Goal: Task Accomplishment & Management: Use online tool/utility

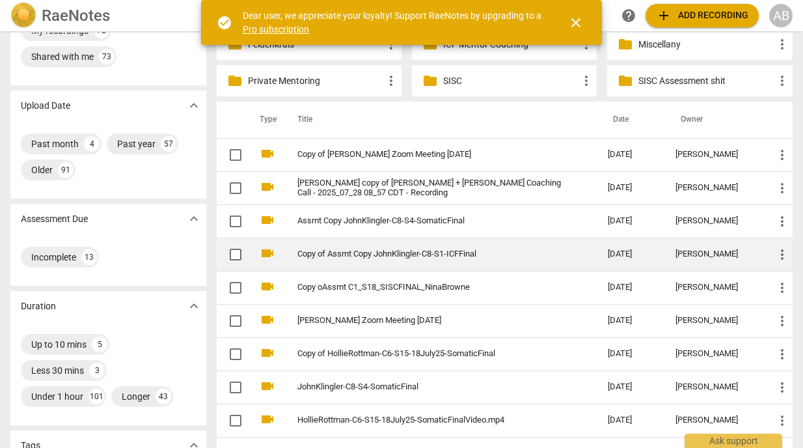
scroll to position [81, 0]
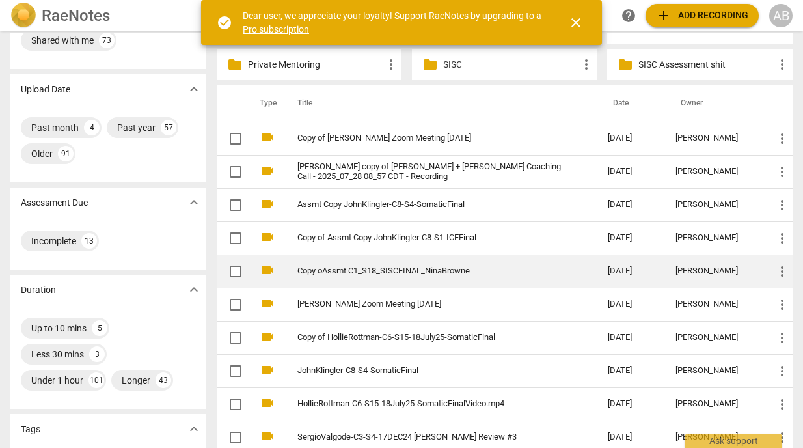
click at [415, 275] on link "Copy oAssmt C1_S18_SISCFINAL_NinaBrowne" at bounding box center [430, 271] width 264 height 10
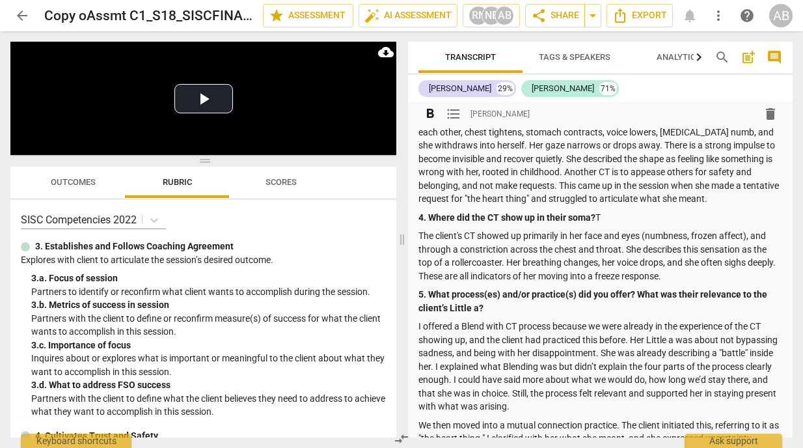
scroll to position [473, 0]
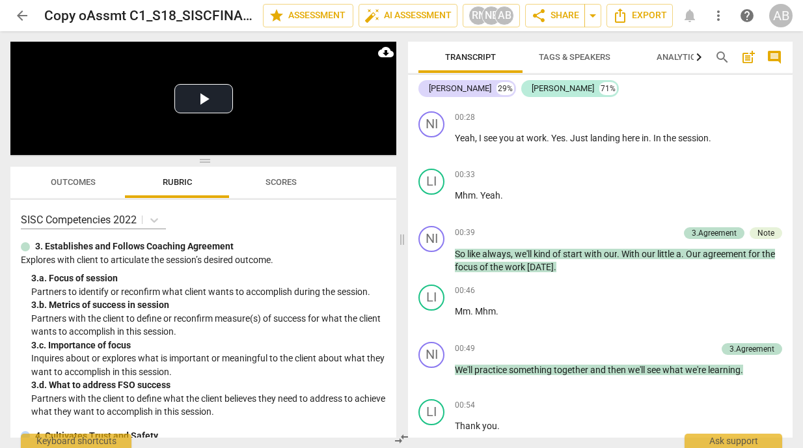
scroll to position [2280, 0]
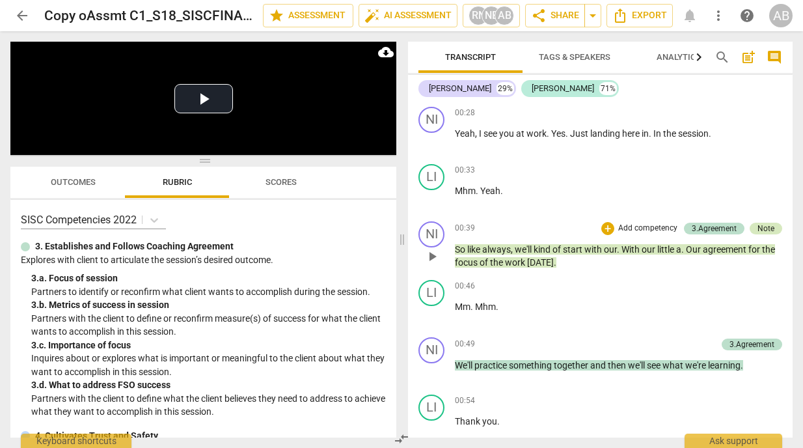
click at [770, 234] on div "Note" at bounding box center [766, 229] width 17 height 12
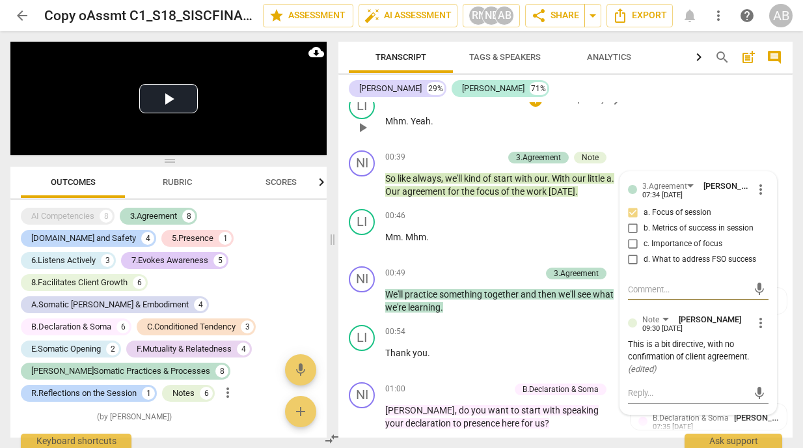
scroll to position [2193, 0]
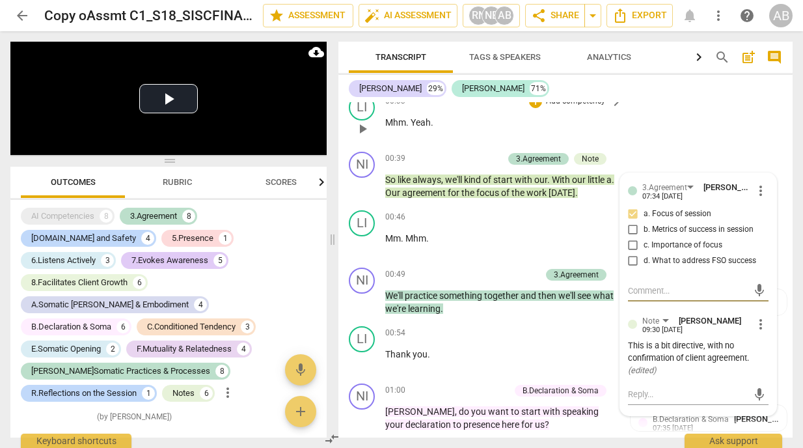
click at [725, 145] on div "LI play_arrow pause 00:33 + Add competency keyboard_arrow_right Mhm . Yeah ." at bounding box center [566, 117] width 454 height 57
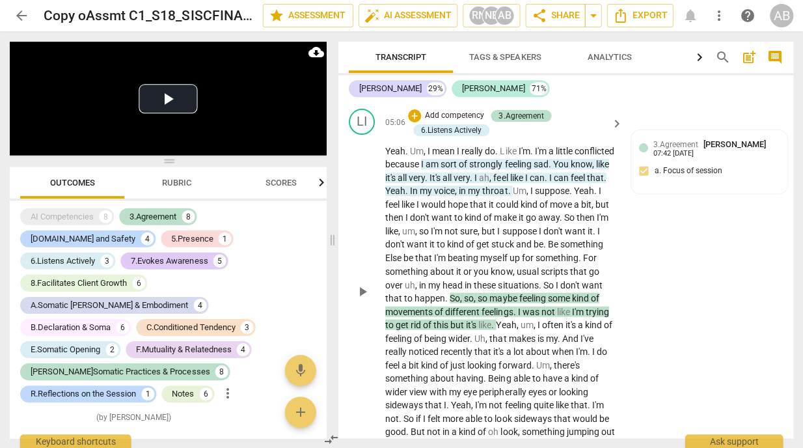
scroll to position [3250, 0]
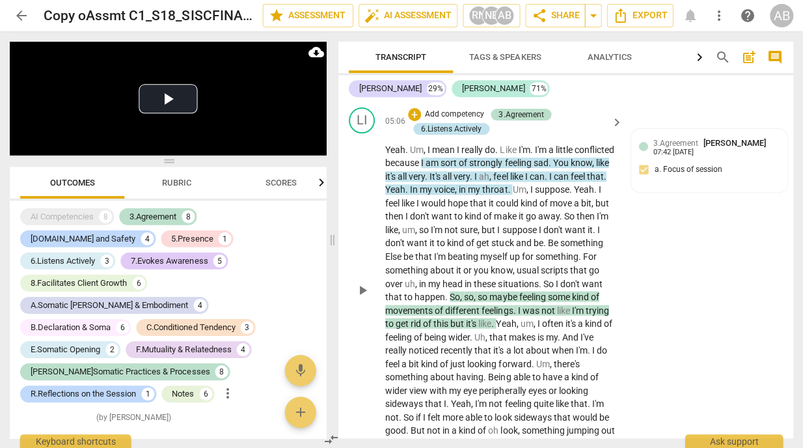
click at [455, 124] on div "6.Listens Actively" at bounding box center [451, 129] width 61 height 12
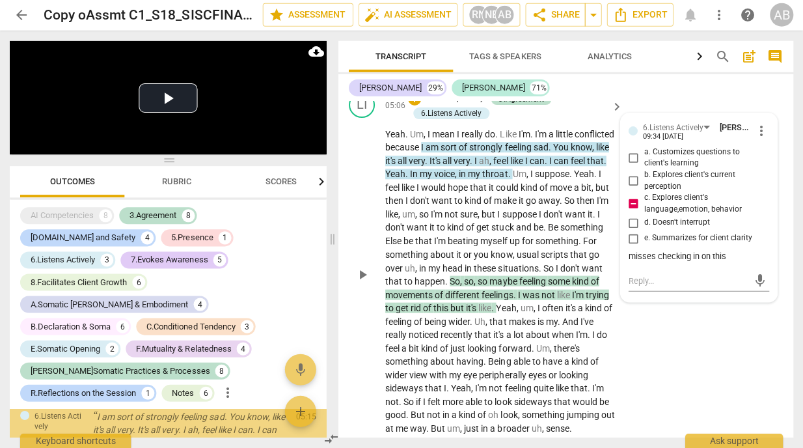
scroll to position [1294, 0]
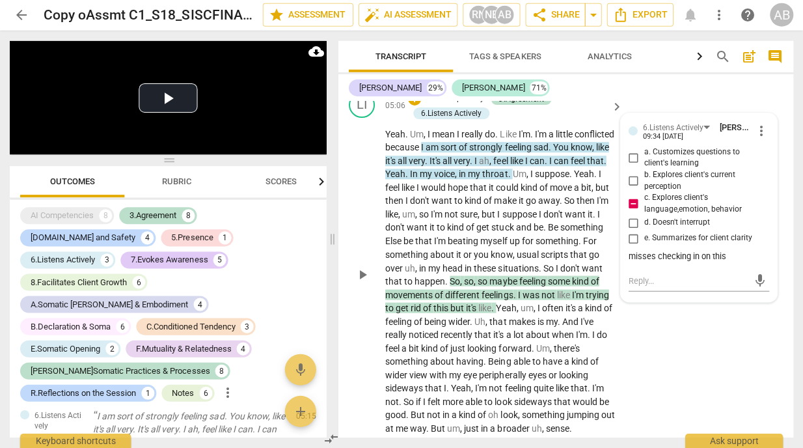
click at [721, 306] on div "LI play_arrow pause 05:06 + Add competency 3.Agreement 6.Listens Actively keybo…" at bounding box center [566, 264] width 454 height 354
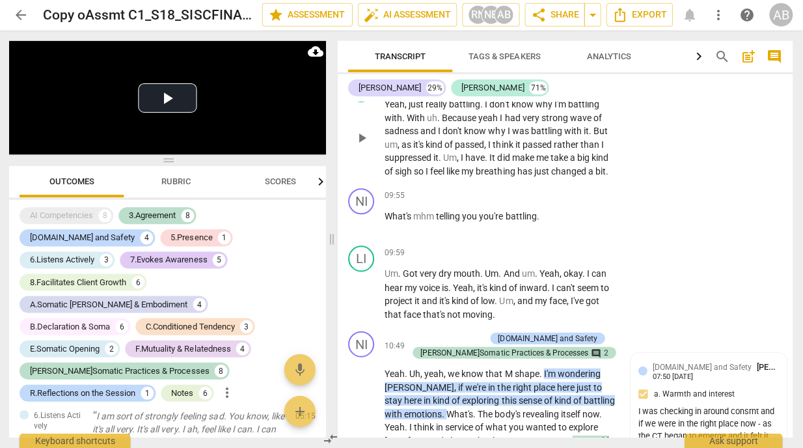
scroll to position [3880, 0]
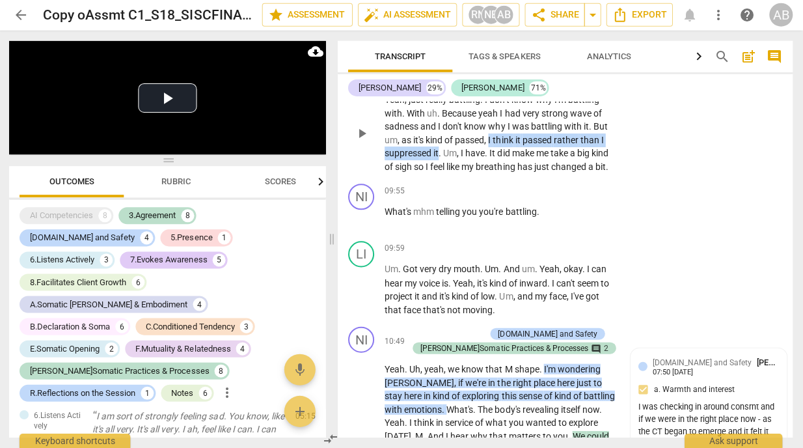
drag, startPoint x: 492, startPoint y: 155, endPoint x: 441, endPoint y: 168, distance: 52.4
click at [441, 168] on p "Yeah , just really battling . I don't know why I'm battling with . With uh . Be…" at bounding box center [500, 134] width 230 height 80
click at [456, 149] on div "+" at bounding box center [456, 150] width 13 height 13
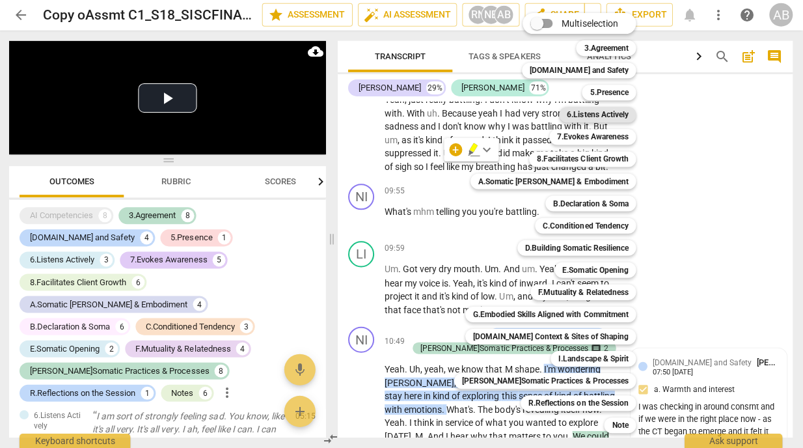
click at [583, 113] on b "6.Listens Actively" at bounding box center [598, 115] width 61 height 16
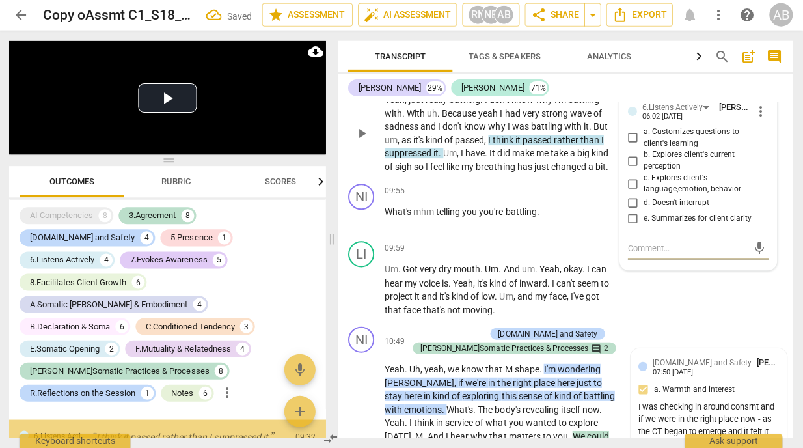
scroll to position [1794, 0]
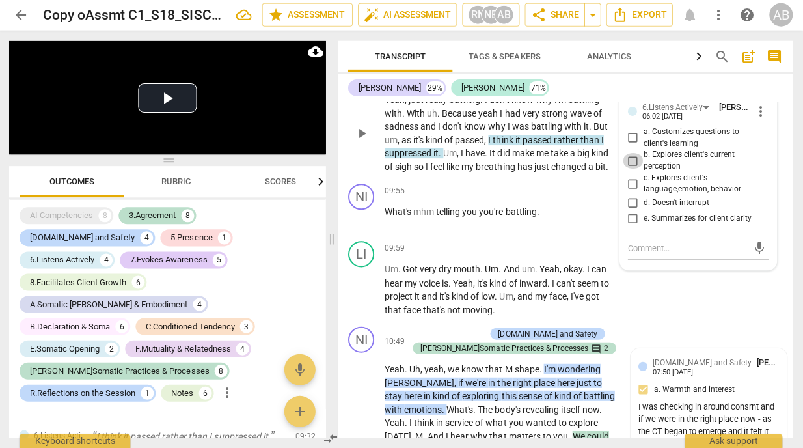
click at [634, 169] on input "b. Explores client's current perception" at bounding box center [633, 162] width 21 height 16
checkbox input "true"
click at [652, 255] on div "mic" at bounding box center [698, 249] width 141 height 21
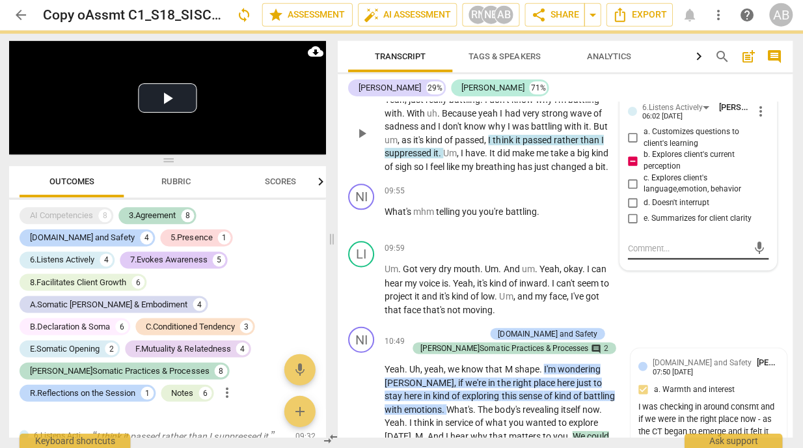
click at [655, 255] on textarea at bounding box center [688, 249] width 120 height 12
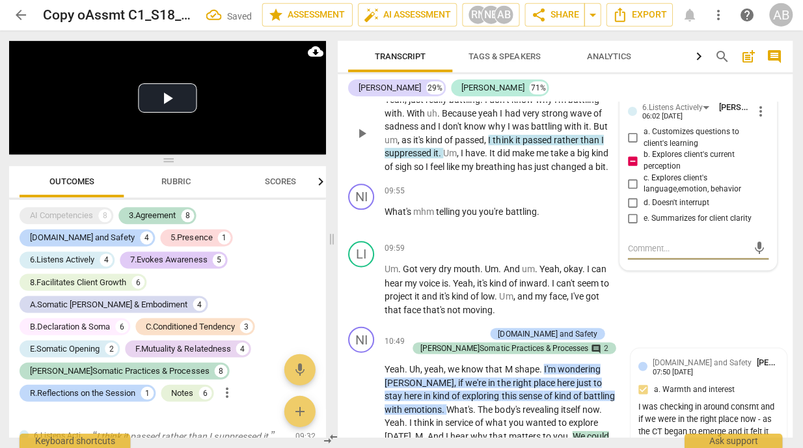
type textarea "M"
type textarea "Mi"
type textarea "Mis"
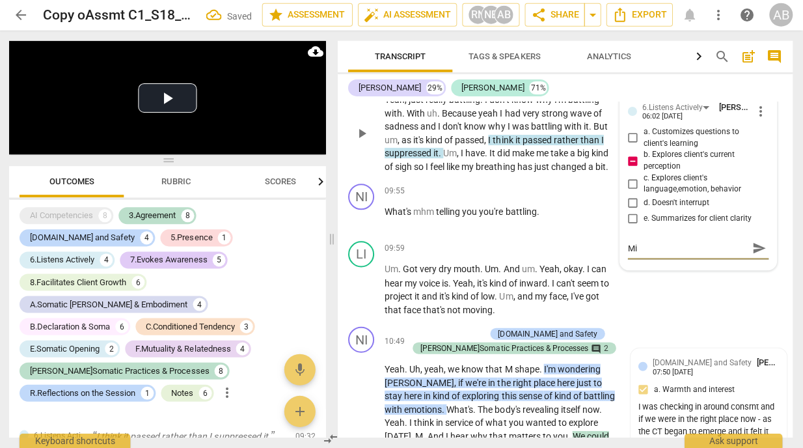
type textarea "Mis"
type textarea "Miss"
type textarea "Misse"
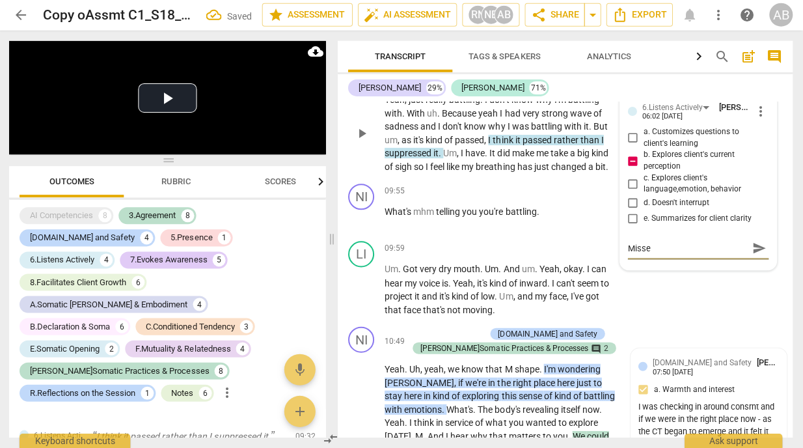
type textarea "Missed"
type textarea "Missed o"
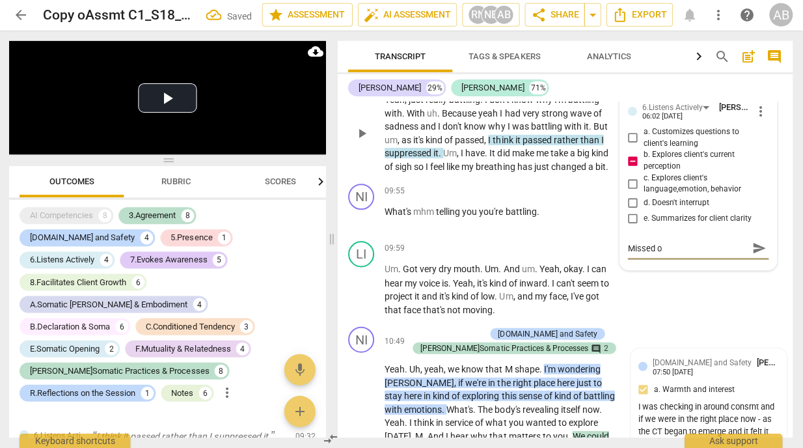
type textarea "Missed op"
type textarea "Missed opp"
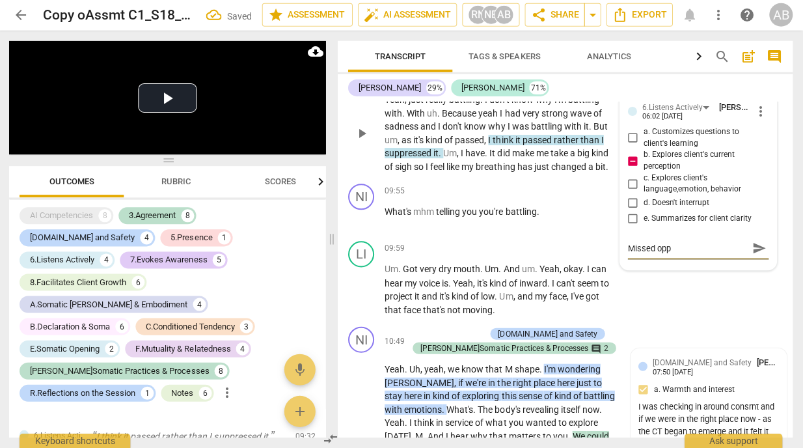
type textarea "Missed opp t"
type textarea "Missed opp to"
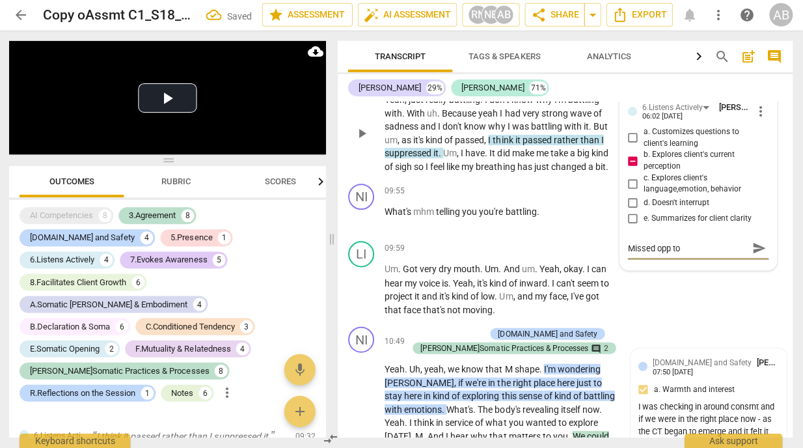
type textarea "Missed opp to"
type textarea "Missed opp to a"
type textarea "Missed opp to as"
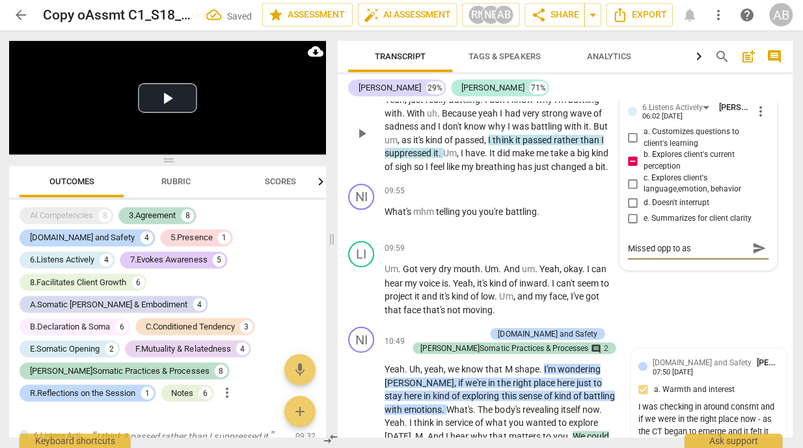
type textarea "Missed opp to ask"
type textarea "Missed opp to ask a"
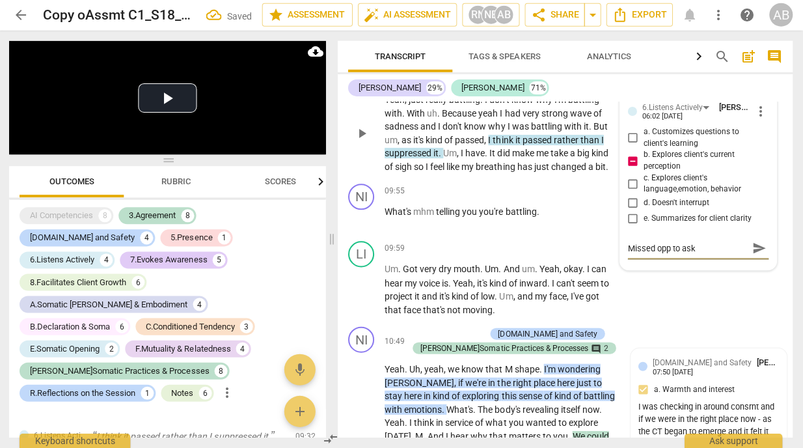
type textarea "Missed opp to ask a"
type textarea "Missed opp to ask ab"
type textarea "Missed opp to ask abo"
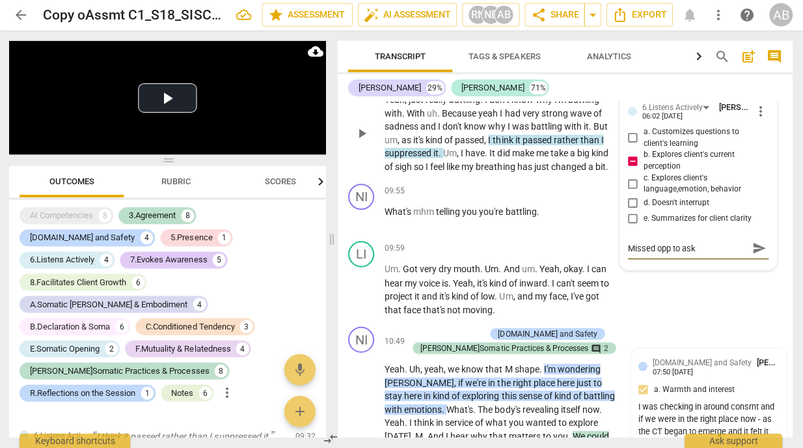
type textarea "Missed opp to ask abou"
type textarea "Missed opp to ask about"
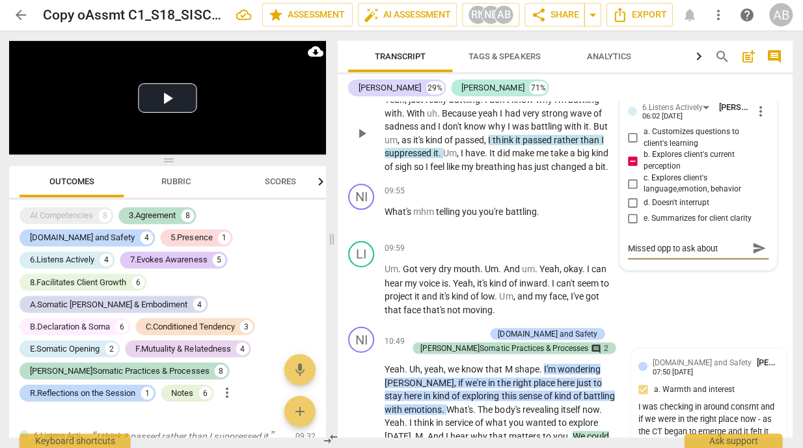
type textarea "Missed opp to ask about"
type textarea "Missed opp to ask abou"
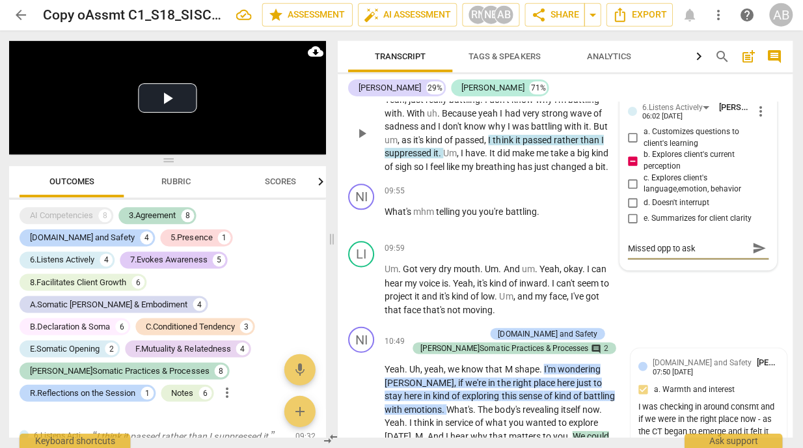
type textarea "Missed opp to ask abo"
type textarea "Missed opp to ask ab"
type textarea "Missed opp to ask a"
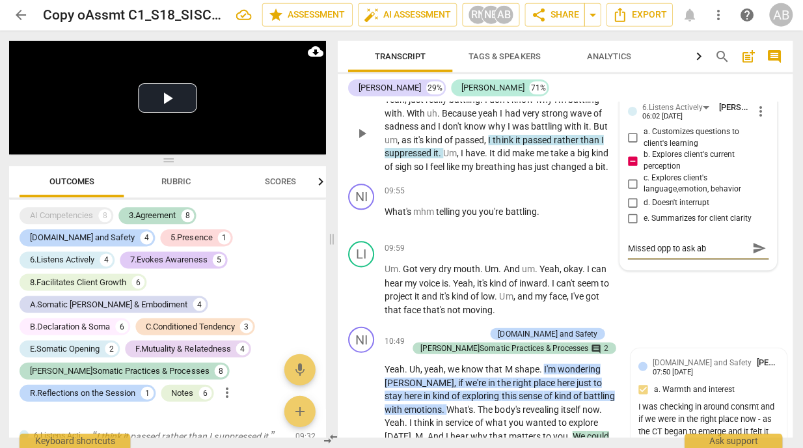
type textarea "Missed opp to ask a"
type textarea "Missed opp to ask"
type textarea "Missed opp to ask h"
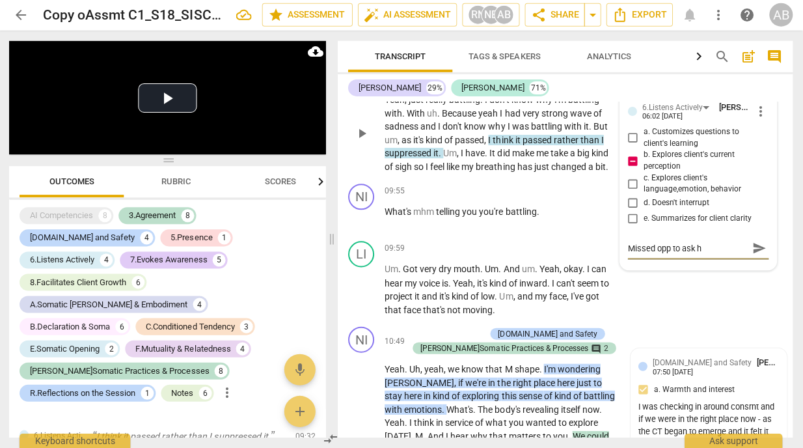
type textarea "Missed opp to ask ho"
type textarea "Missed opp to ask how"
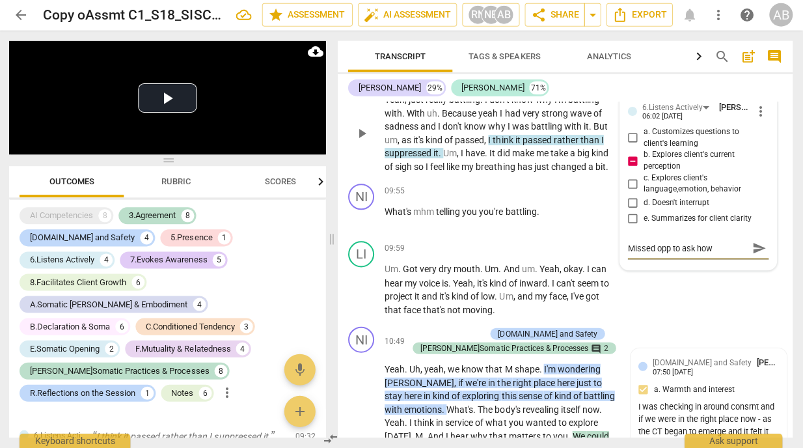
type textarea "Missed opp to ask how"
type textarea "Missed opp to ask how s"
type textarea "Missed opp to ask how sh"
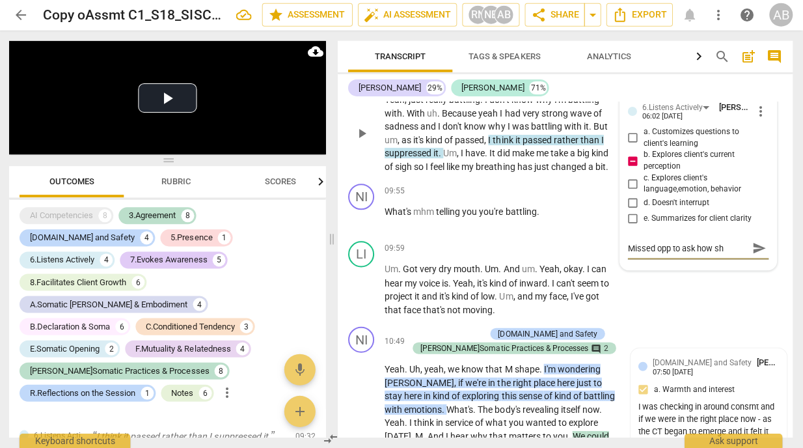
type textarea "Missed opp to ask how she"
type textarea "Missed opp to ask how she k"
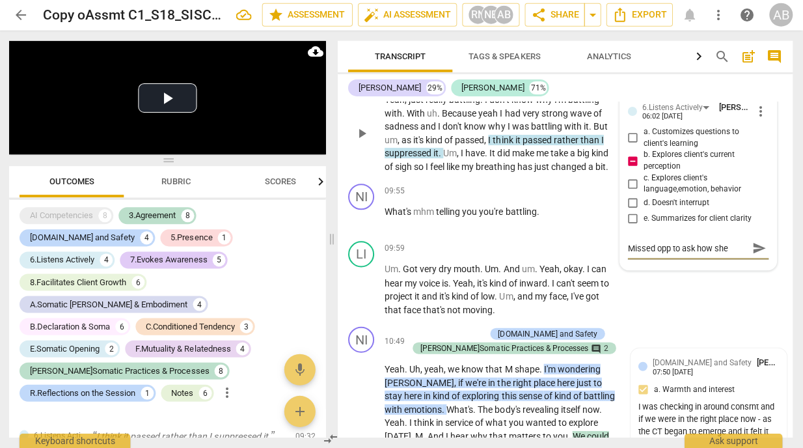
type textarea "Missed opp to ask how she k"
type textarea "Missed opp to ask how she kn"
type textarea "Missed opp to ask how she kne"
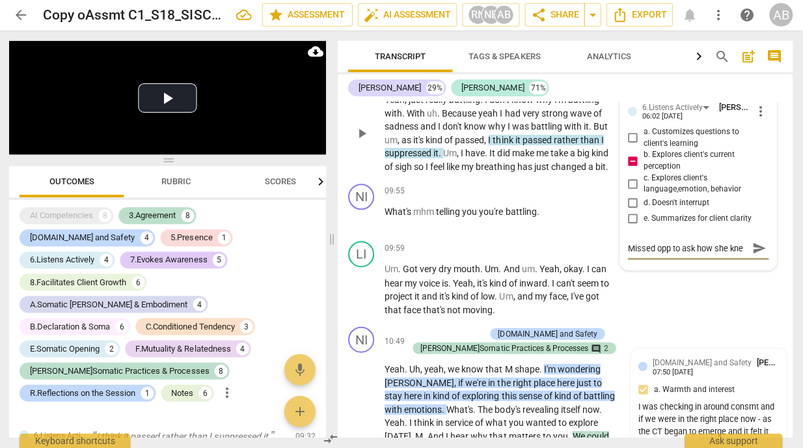
type textarea "Missed opp to ask how she knew"
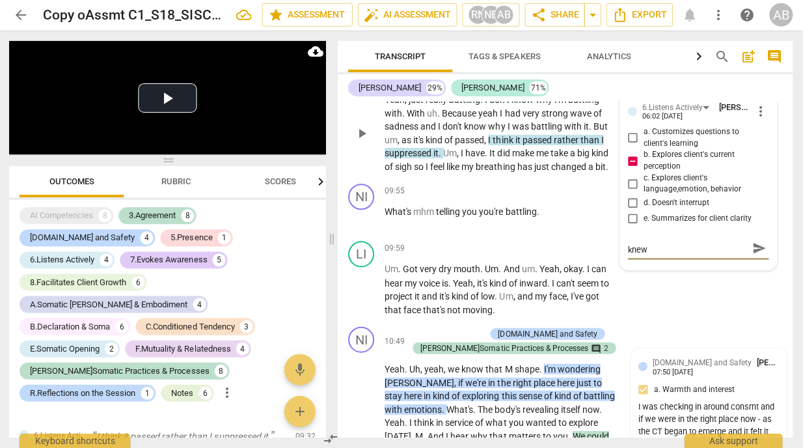
type textarea "Missed opp to ask how she knew t"
type textarea "Missed opp to ask how she knew th"
type textarea "Missed opp to ask how she knew tha"
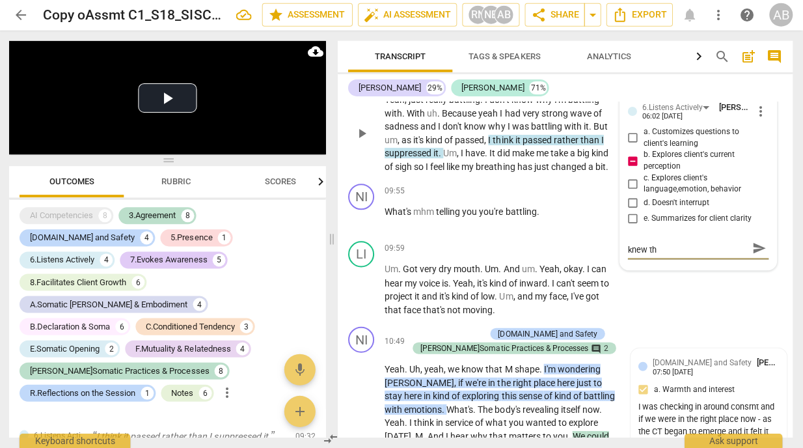
type textarea "Missed opp to ask how she knew tha"
type textarea "Missed opp to ask how she knew that"
type textarea "Missed opp to ask how she knew that,"
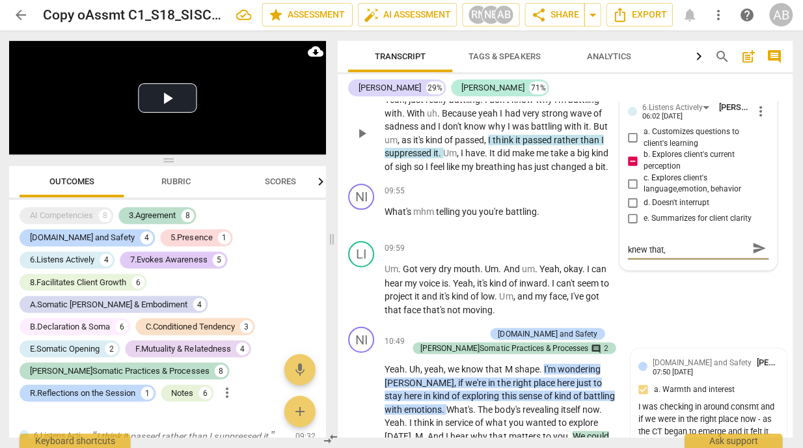
type textarea "Missed opp to ask how she knew that"
type textarea "Missed opp to ask how she knew that,"
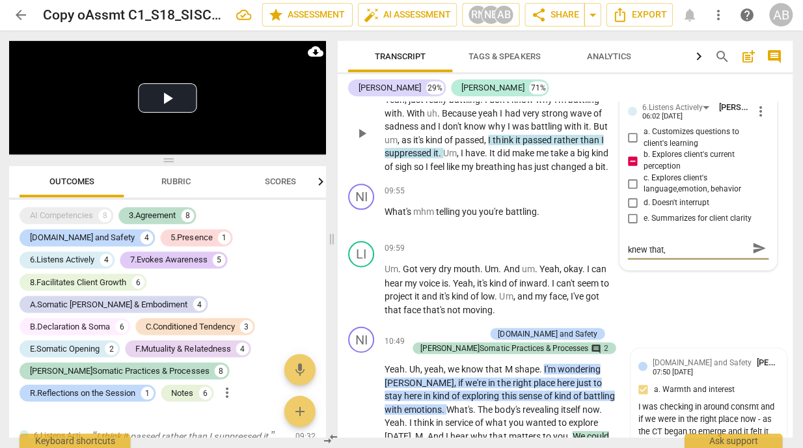
type textarea "Missed opp to ask how she knew that,"
type textarea "Missed opp to ask how she knew that, d"
type textarea "Missed opp to ask how she knew that, di"
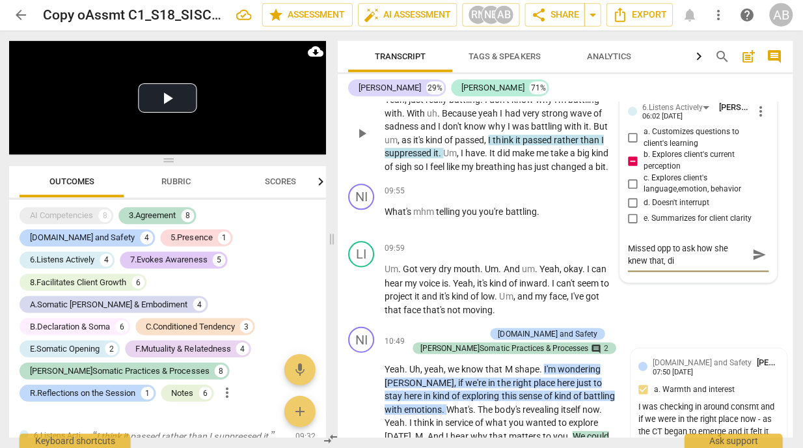
type textarea "Missed opp to ask how she knew that, did"
type textarea "Missed opp to ask how she knew that, did s"
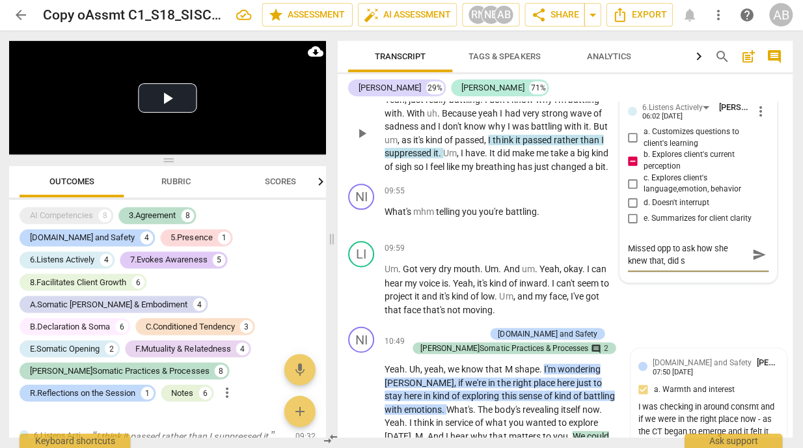
type textarea "Missed opp to ask how she knew that, did sh"
type textarea "Missed opp to ask how she knew that, did she"
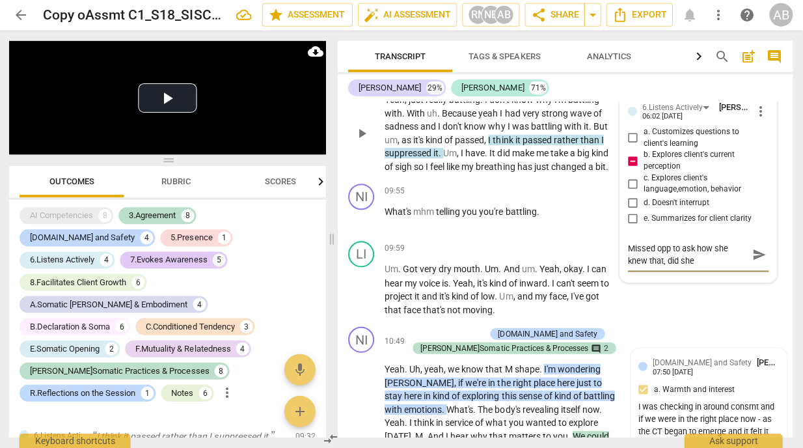
type textarea "Missed opp to ask how she knew that, did she"
type textarea "Missed opp to ask how she knew that, did sh"
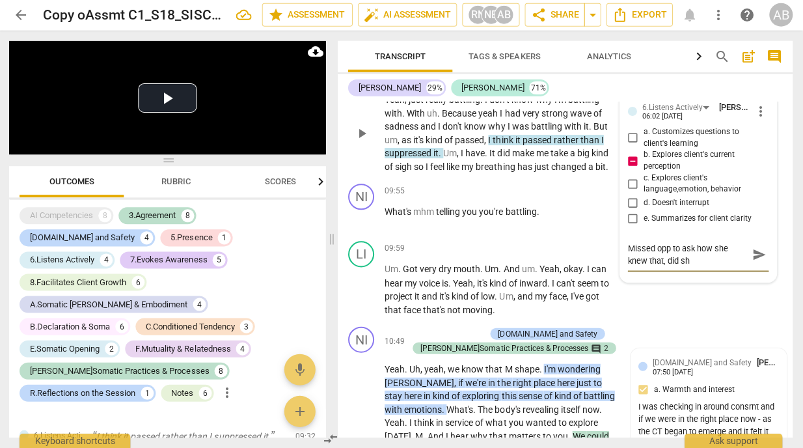
type textarea "Missed opp to ask how she knew that, did s"
type textarea "Missed opp to ask how she knew that, did"
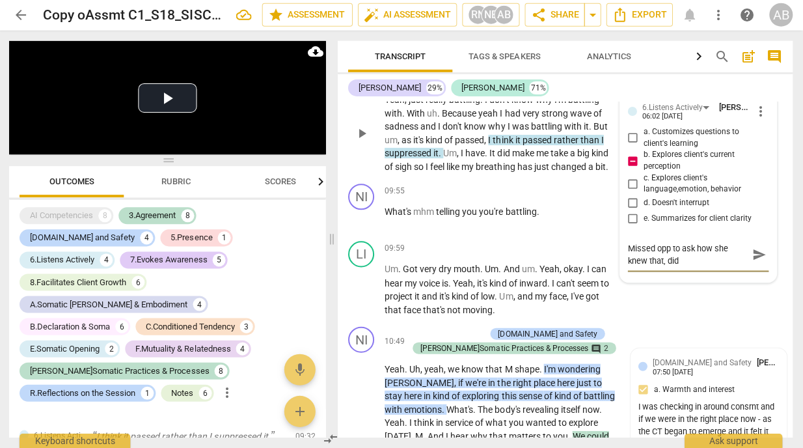
type textarea "Missed opp to ask how she knew that, did"
type textarea "Missed opp to ask how she knew that, di"
type textarea "Missed opp to ask how she knew that, d"
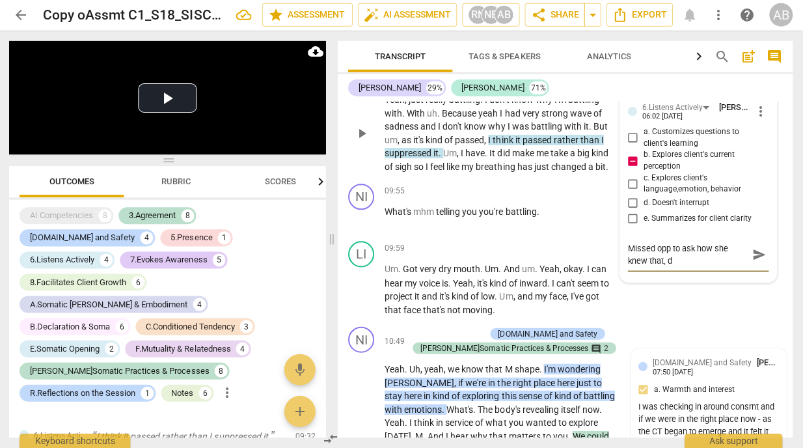
type textarea "Missed opp to ask how she knew that,"
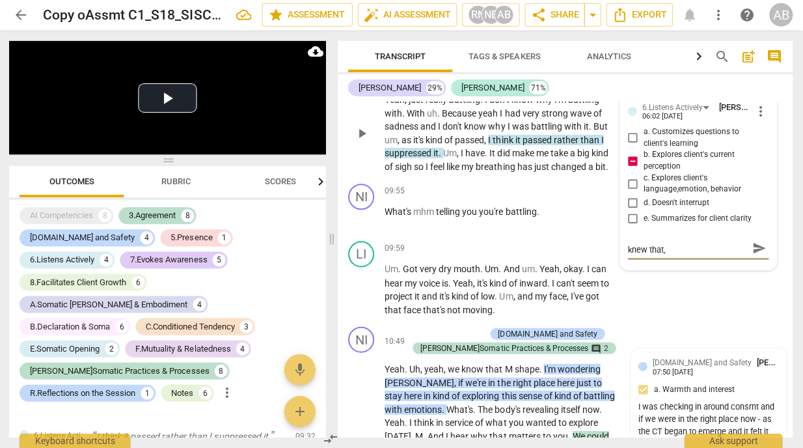
type textarea "Missed opp to ask how she knew that,"
type textarea "Missed opp to ask how she knew that"
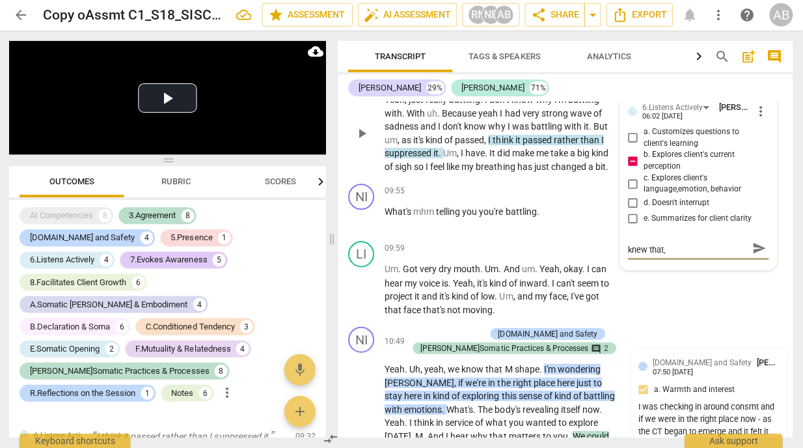
type textarea "Missed opp to ask how she knew that"
type textarea "Missed opp to ask how she knew that o"
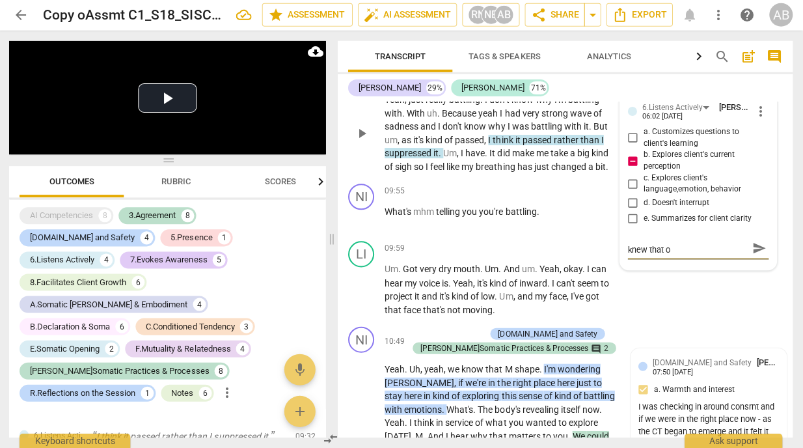
scroll to position [0, 0]
type textarea "Missed opp to ask how she knew that or"
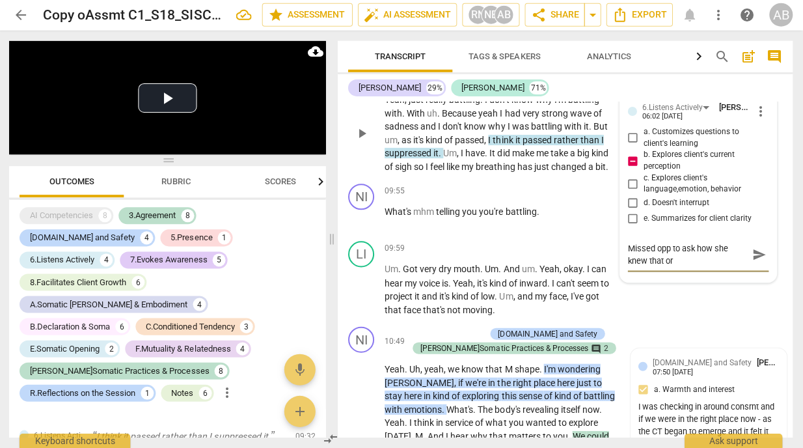
type textarea "Missed opp to ask how she knew that or h"
type textarea "Missed opp to ask how she knew that or ho"
type textarea "Missed opp to ask how she knew that or how"
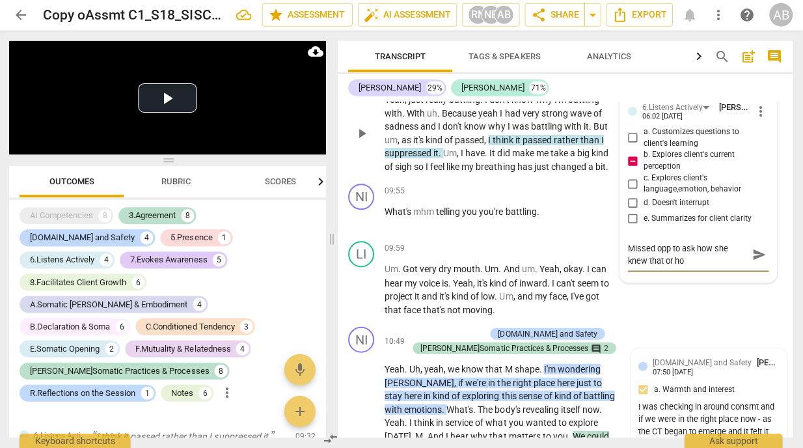
type textarea "Missed opp to ask how she knew that or how"
type textarea "Missed opp to ask how she knew that or how s"
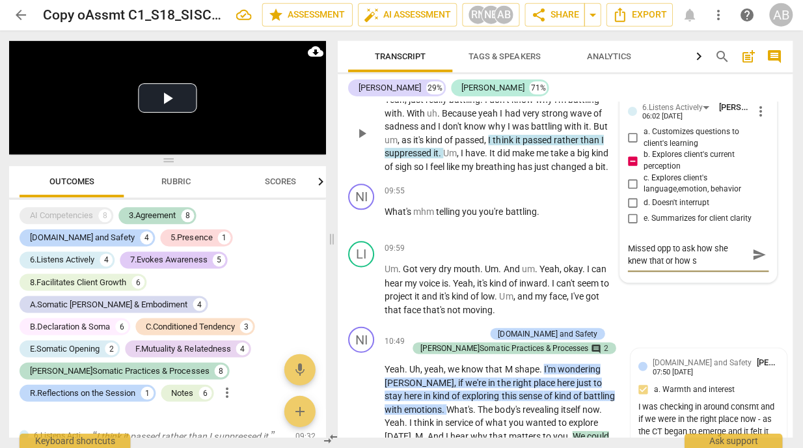
type textarea "Missed opp to ask how she knew that or how sh"
type textarea "Missed opp to ask how she knew that or how she"
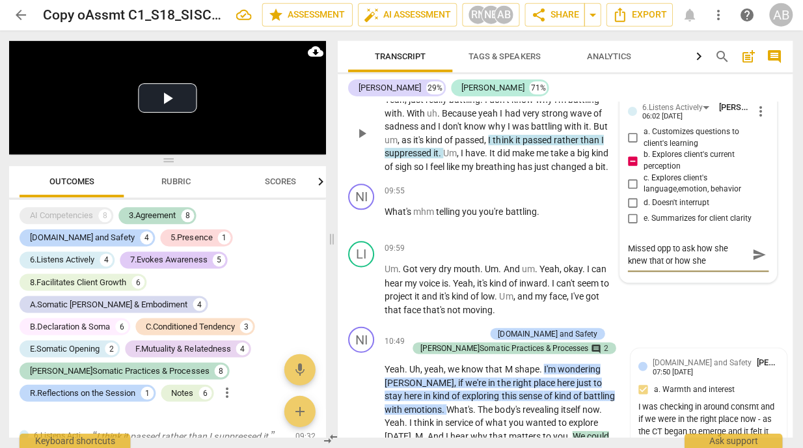
type textarea "Missed opp to ask how she knew that or how she"
type textarea "Missed opp to ask how she knew that or how she d"
type textarea "Missed opp to ask how she knew that or how she di"
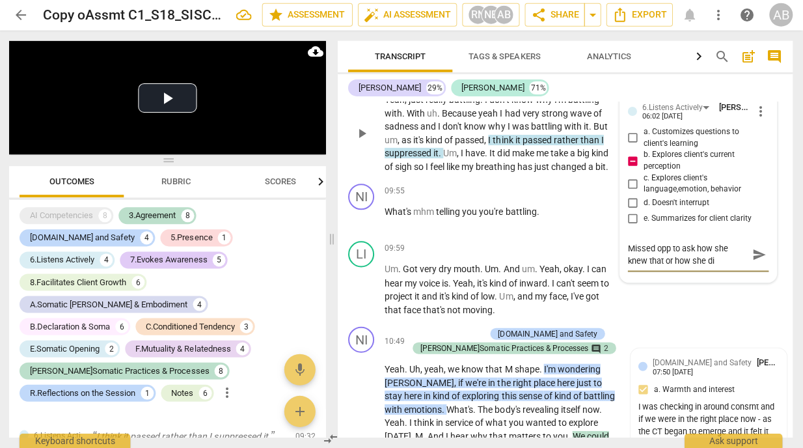
type textarea "Missed opp to ask how she knew that or how she did"
type textarea "Missed opp to ask how she knew that or how she did t"
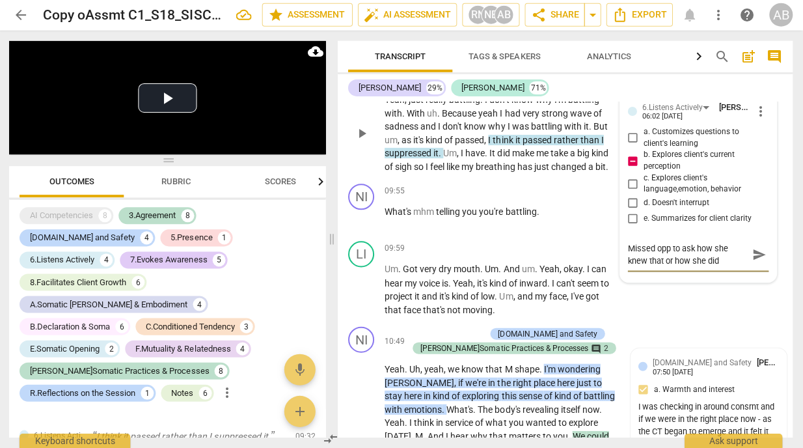
type textarea "Missed opp to ask how she knew that or how she did t"
type textarea "Missed opp to ask how she knew that or how she did th"
type textarea "Missed opp to ask how she knew that or how she did tha"
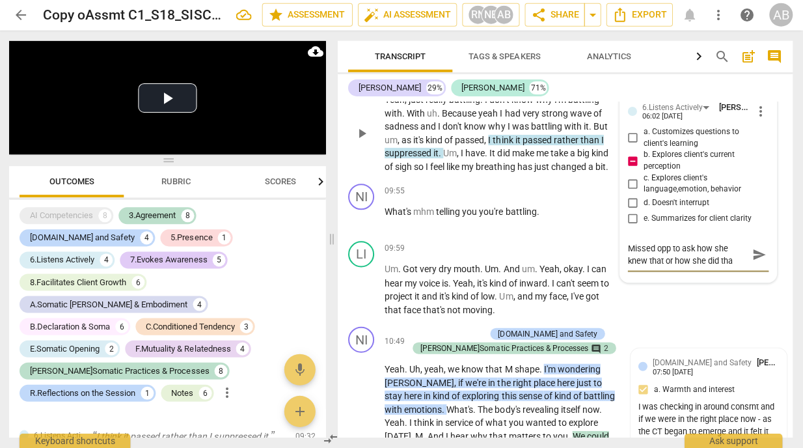
type textarea "Missed opp to ask how she knew that or how she did that"
click at [760, 262] on span "send" at bounding box center [760, 255] width 14 height 14
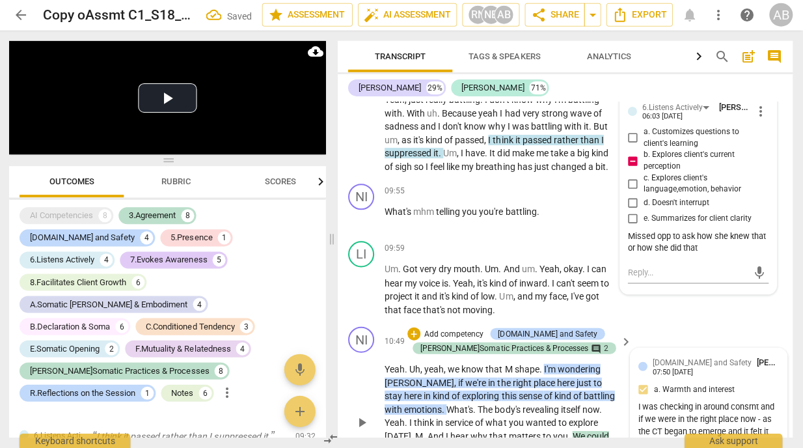
click at [699, 419] on div "I was checking in around consrnt and if we were in the right place now - as the…" at bounding box center [709, 425] width 141 height 49
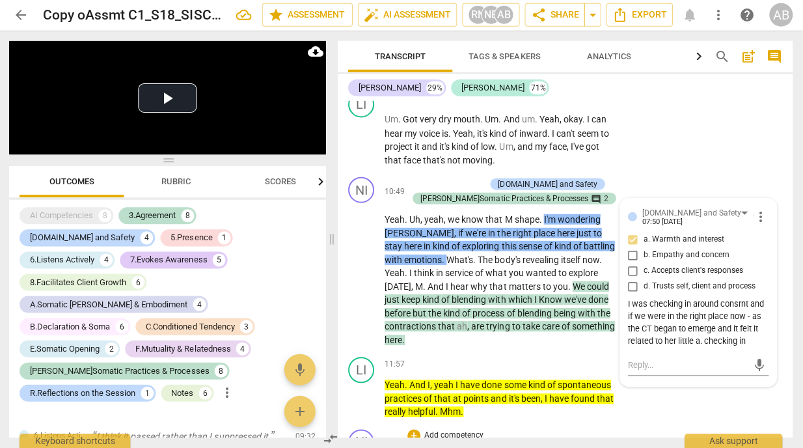
scroll to position [4035, 0]
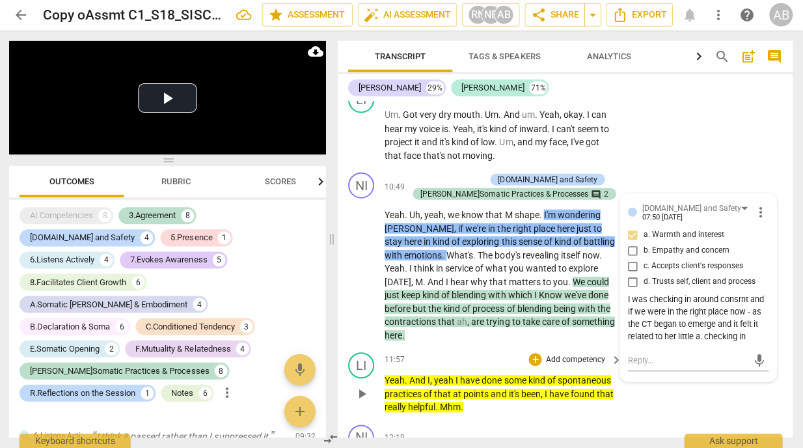
click at [451, 392] on span "that" at bounding box center [444, 394] width 19 height 10
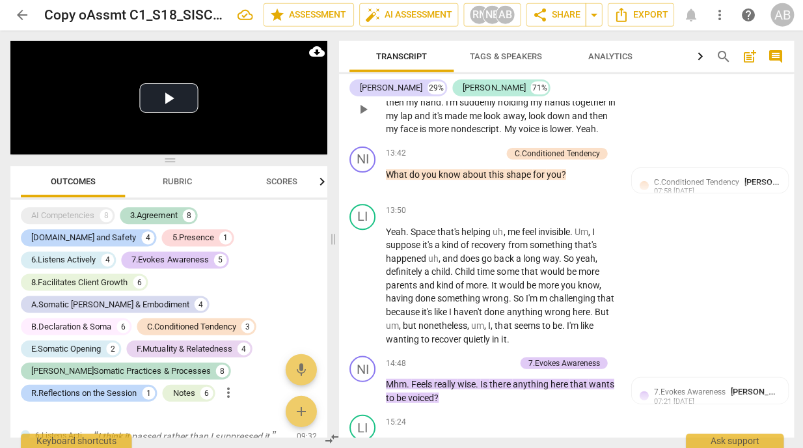
scroll to position [4507, 0]
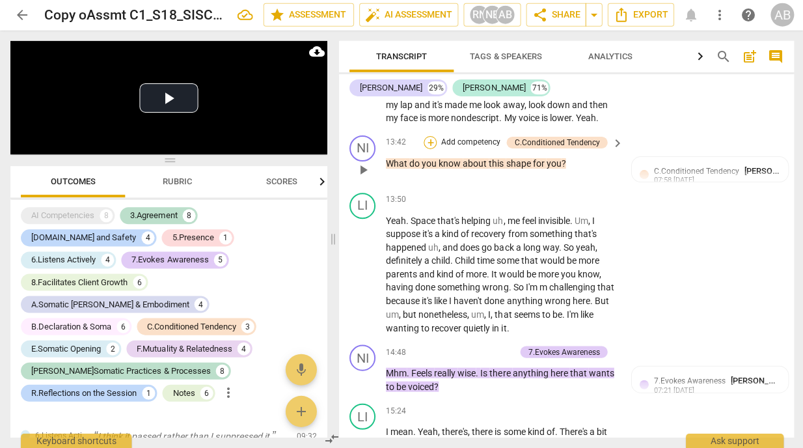
click at [431, 146] on div "+" at bounding box center [429, 143] width 13 height 13
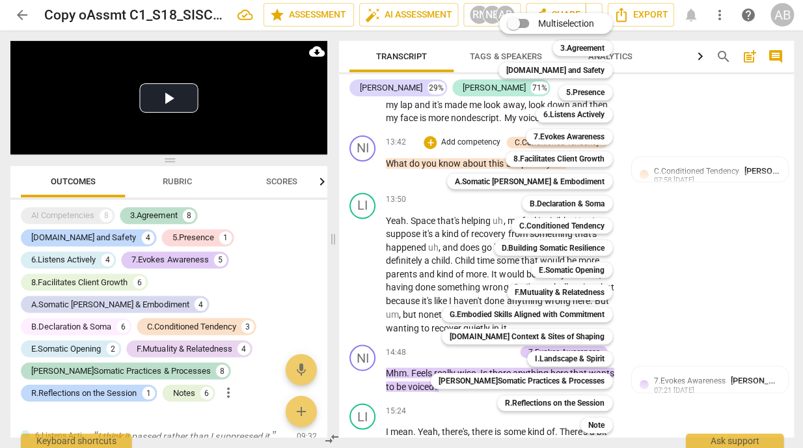
click at [709, 243] on div at bounding box center [401, 224] width 803 height 448
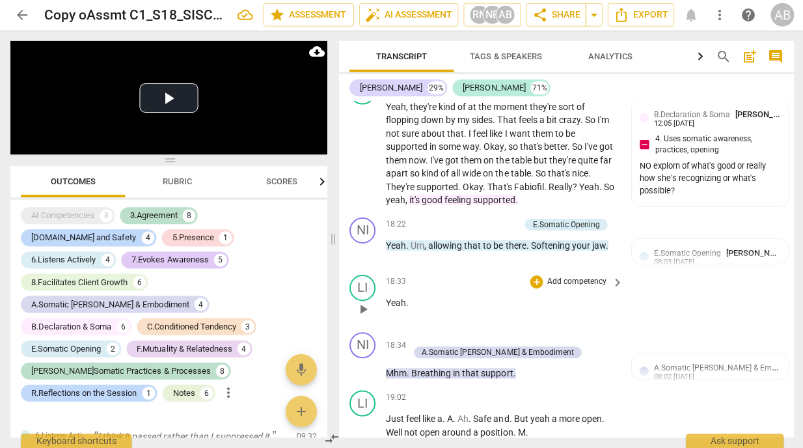
scroll to position [5386, 0]
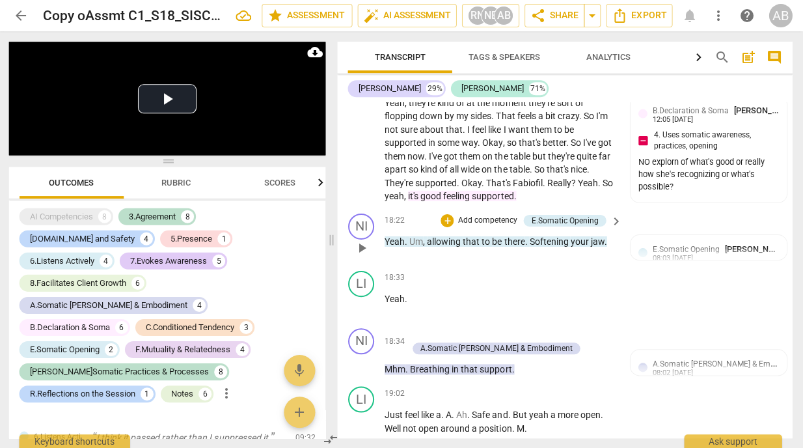
click at [692, 218] on div "NI play_arrow pause 18:22 + Add competency E.Somatic Opening keyboard_arrow_rig…" at bounding box center [566, 236] width 454 height 57
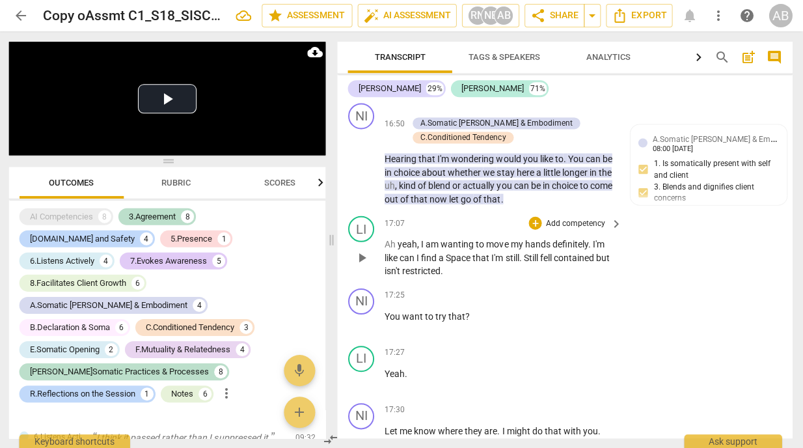
scroll to position [4998, 0]
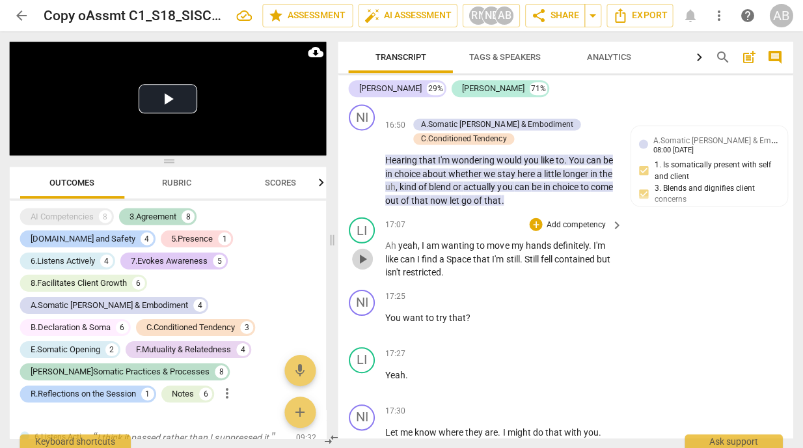
click at [359, 257] on span "play_arrow" at bounding box center [363, 259] width 16 height 16
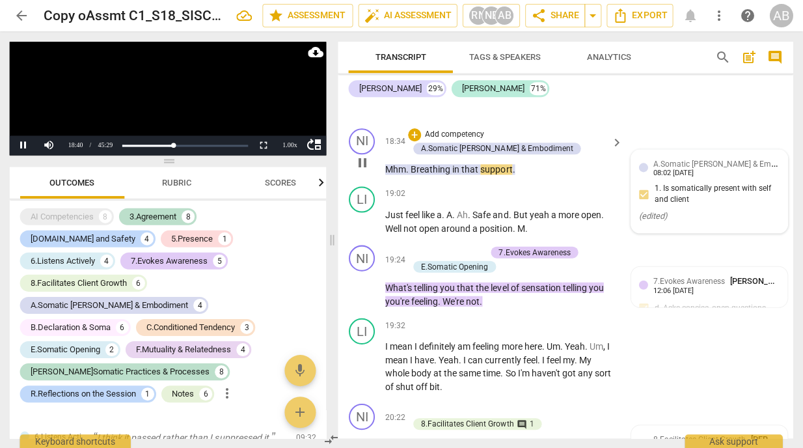
scroll to position [5587, 0]
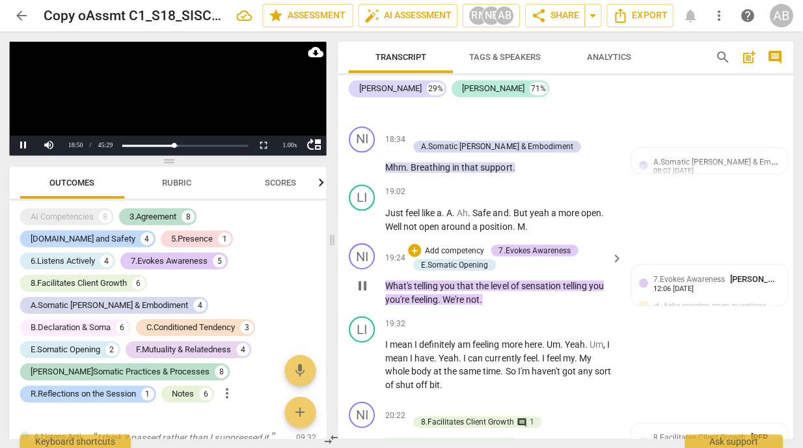
click at [650, 246] on div "NI play_arrow pause 19:24 + Add competency 7.Evokes Awareness E.Somatic Opening…" at bounding box center [566, 274] width 454 height 73
click at [288, 150] on div "1.00 x" at bounding box center [290, 145] width 26 height 20
click at [284, 111] on li "1.5x" at bounding box center [290, 114] width 26 height 14
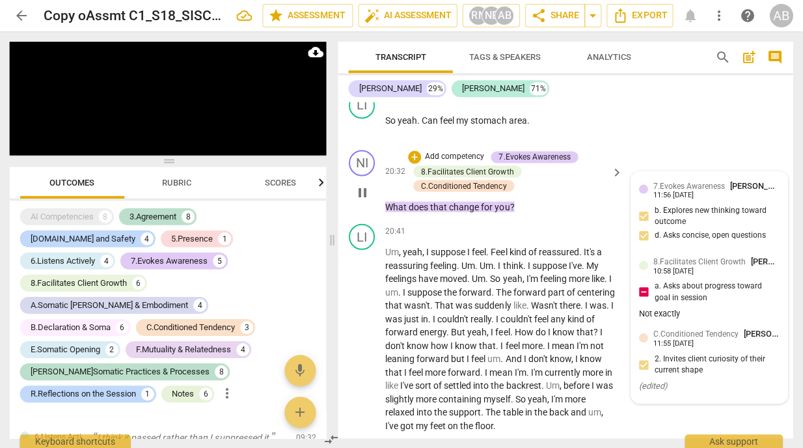
scroll to position [5958, 0]
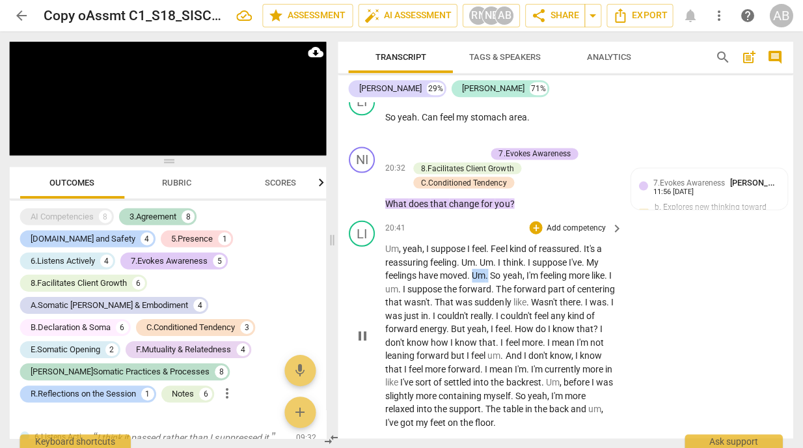
drag, startPoint x: 473, startPoint y: 277, endPoint x: 490, endPoint y: 276, distance: 16.3
click at [490, 276] on p "Um , yeah , I suppose I feel . Feel kind of reassured . It's a reassuring feeli…" at bounding box center [500, 335] width 230 height 187
click at [506, 260] on div "+" at bounding box center [503, 257] width 13 height 13
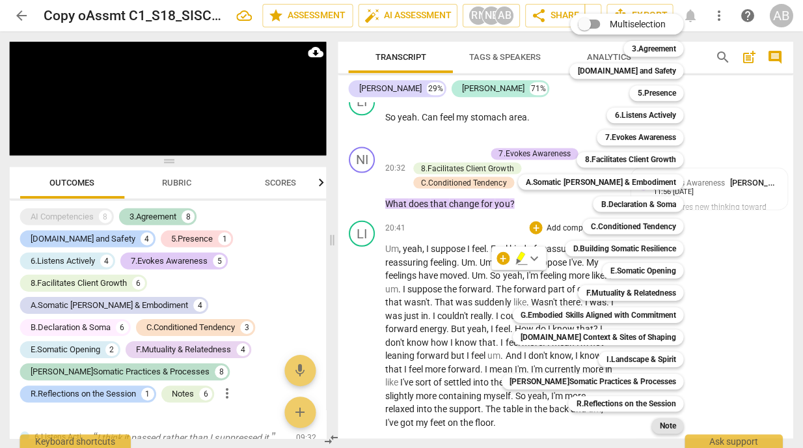
click at [665, 427] on b "Note" at bounding box center [668, 425] width 16 height 16
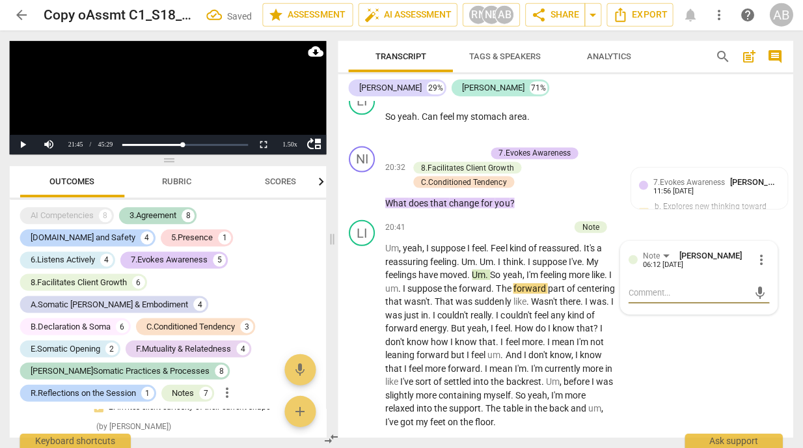
scroll to position [3447, 0]
type textarea "D"
type textarea "De"
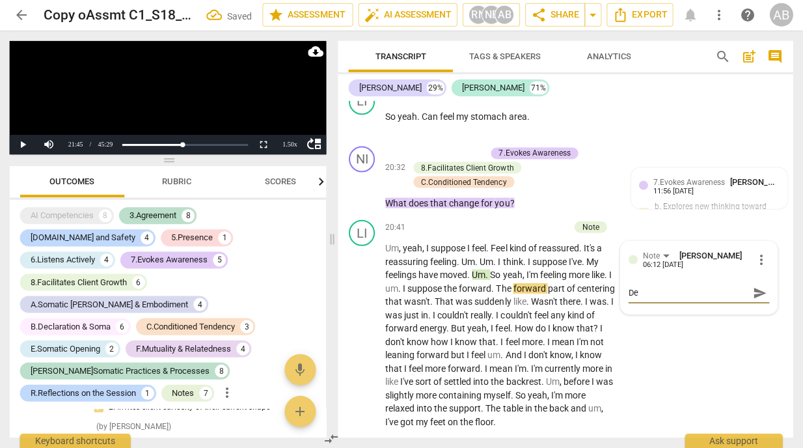
type textarea "Dee"
type textarea "Deep"
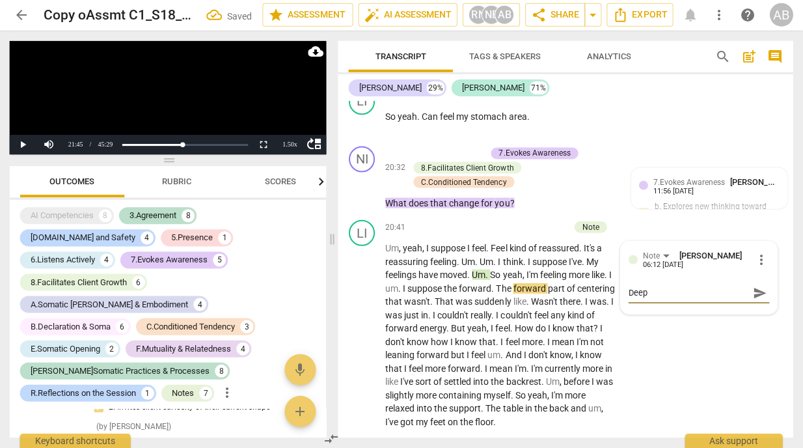
type textarea "Deep"
type textarea "Deep s"
type textarea "Deep si"
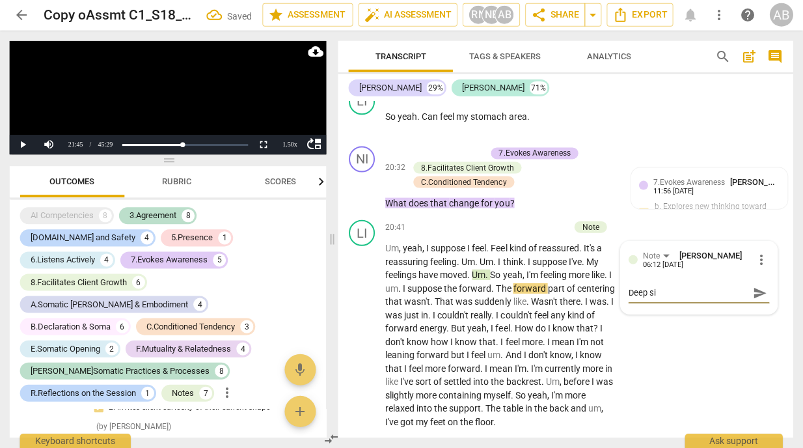
type textarea "Deep sig"
type textarea "Deep sigh"
click at [28, 147] on button "Play" at bounding box center [23, 145] width 26 height 20
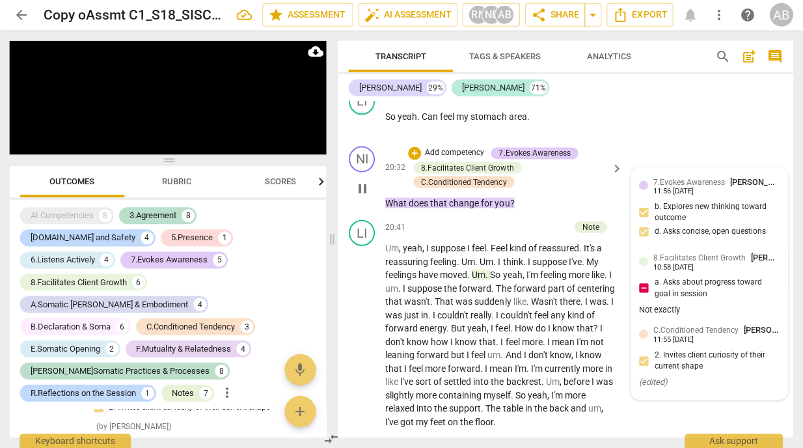
click at [10, 135] on button "Pause" at bounding box center [23, 145] width 26 height 20
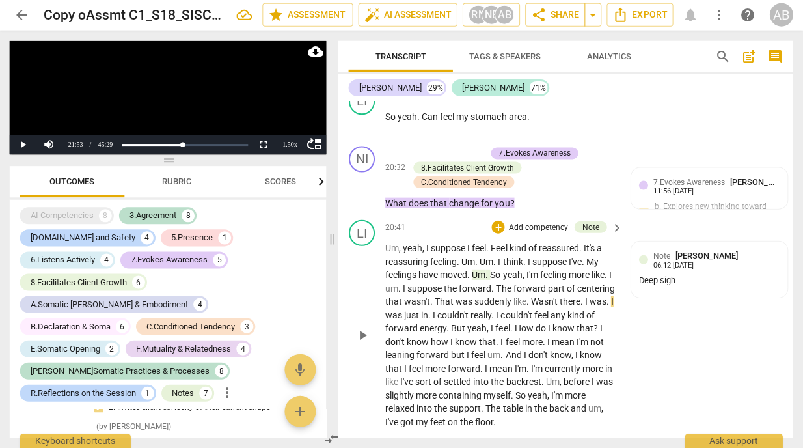
click at [436, 300] on span "That" at bounding box center [445, 301] width 21 height 10
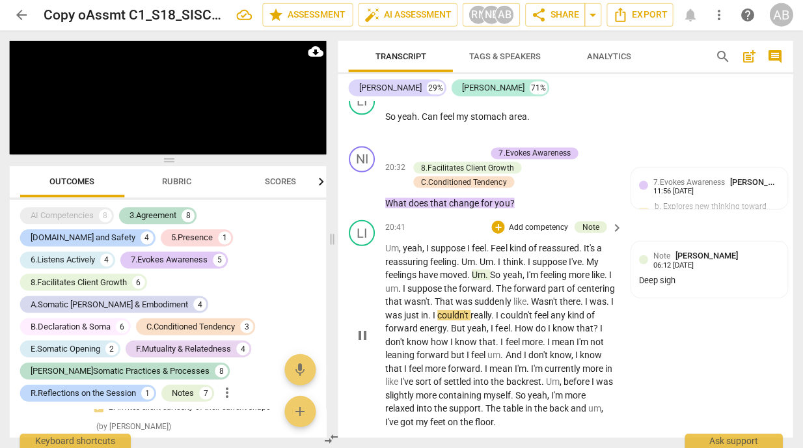
click at [661, 368] on div "LI play_arrow pause 20:41 + Add competency Note keyboard_arrow_right Um , yeah …" at bounding box center [566, 324] width 454 height 219
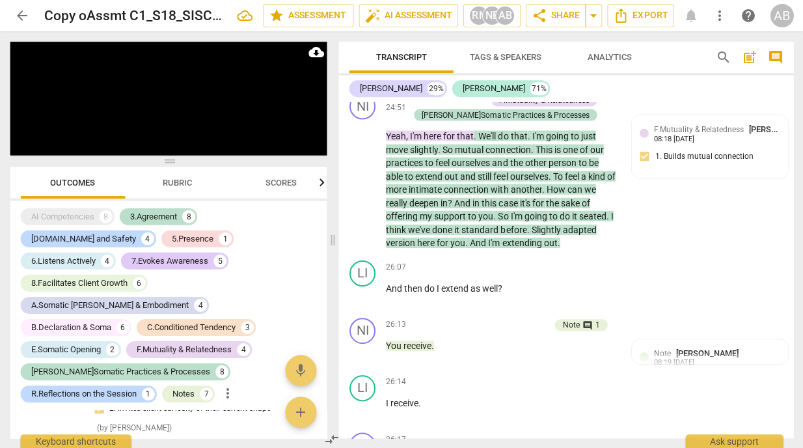
scroll to position [6655, 0]
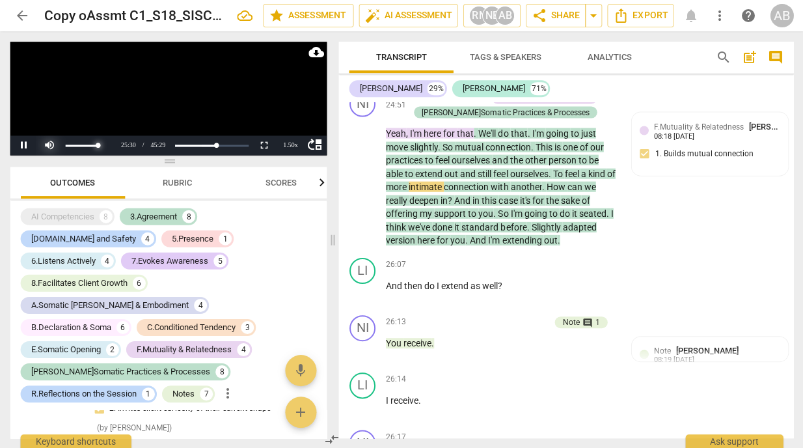
click at [107, 145] on div at bounding box center [89, 144] width 52 height 19
click at [106, 145] on div at bounding box center [89, 144] width 52 height 19
click at [105, 145] on div at bounding box center [89, 144] width 52 height 19
click at [51, 146] on div at bounding box center [75, 145] width 78 height 20
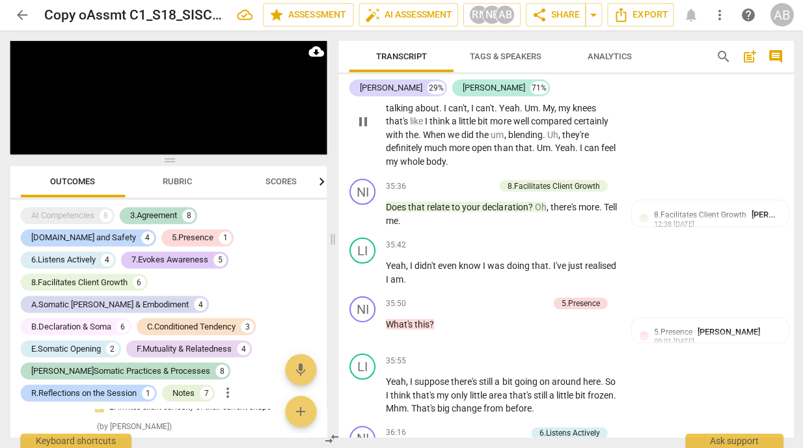
scroll to position [8550, 0]
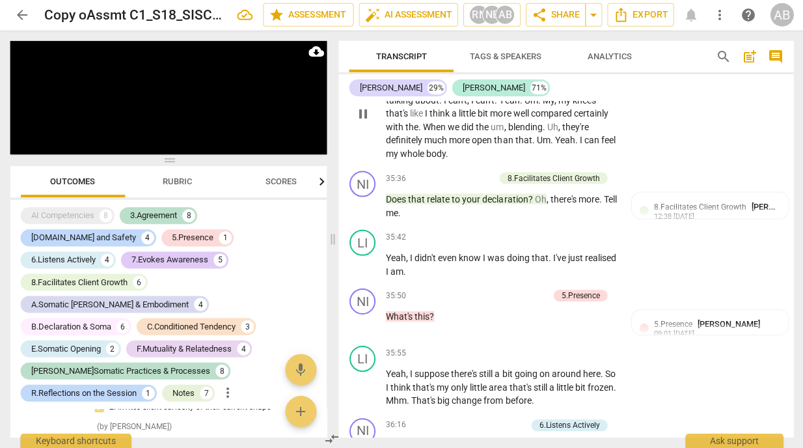
click at [425, 133] on span "When" at bounding box center [435, 127] width 25 height 10
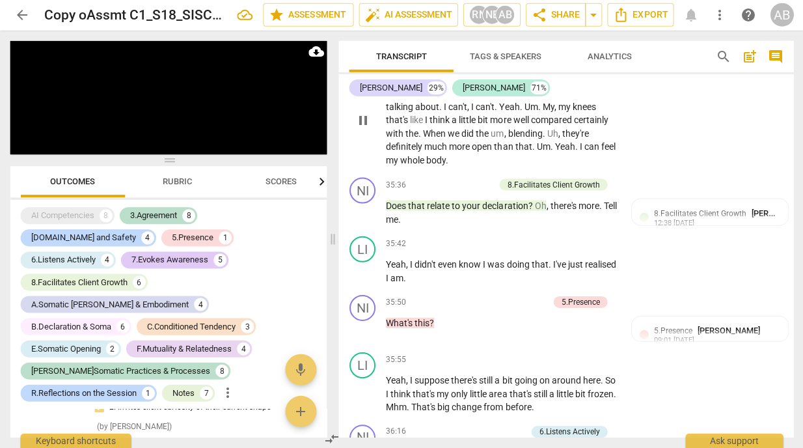
click at [424, 139] on span "When" at bounding box center [435, 134] width 25 height 10
click at [552, 152] on span "." at bounding box center [551, 147] width 5 height 10
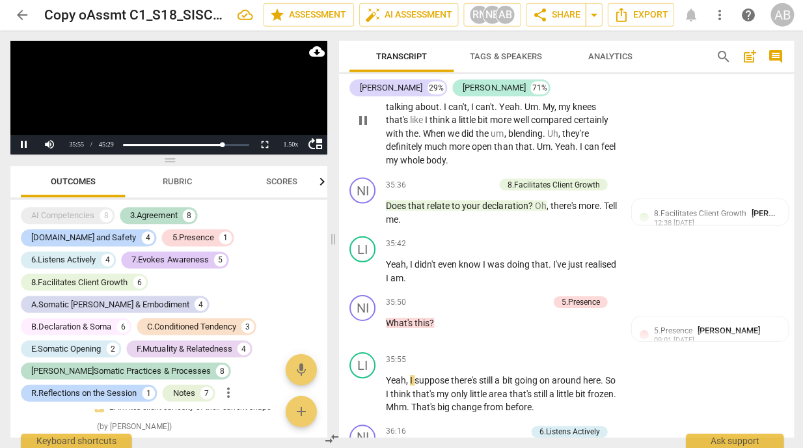
click at [558, 152] on span "Yeah" at bounding box center [564, 147] width 20 height 10
click at [553, 152] on span "." at bounding box center [551, 147] width 5 height 10
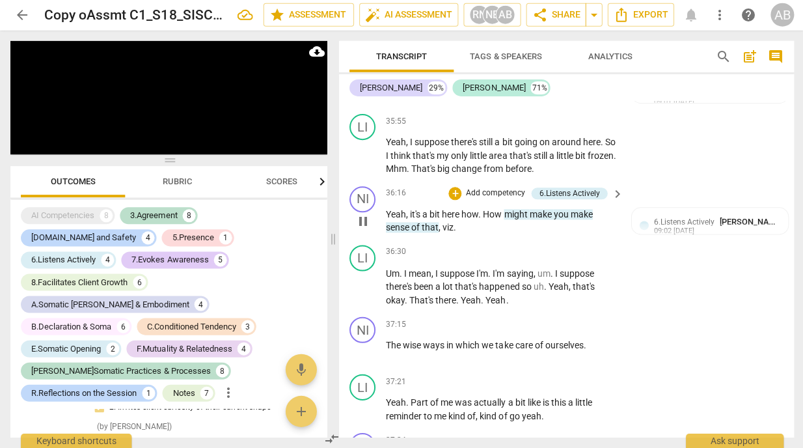
scroll to position [8779, 0]
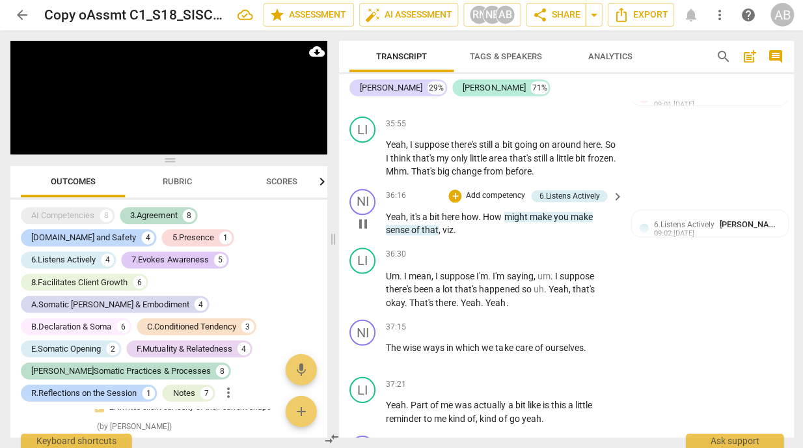
click at [726, 243] on div "NI play_arrow pause 36:16 + Add competency 6.Listens Actively keyboard_arrow_ri…" at bounding box center [566, 213] width 454 height 59
click at [693, 239] on div "09:02 07-04-2025" at bounding box center [673, 234] width 40 height 8
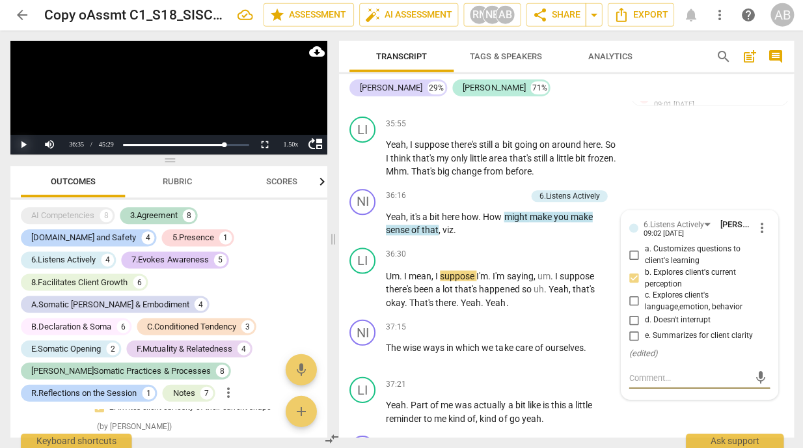
click at [27, 147] on button "Play" at bounding box center [23, 145] width 26 height 20
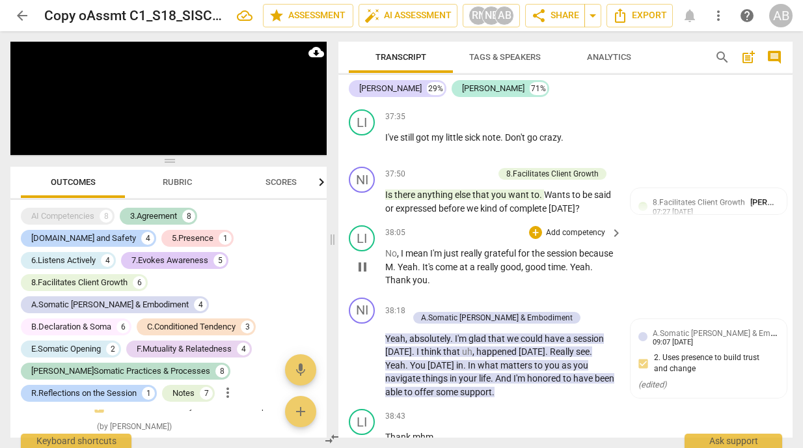
scroll to position [9147, 0]
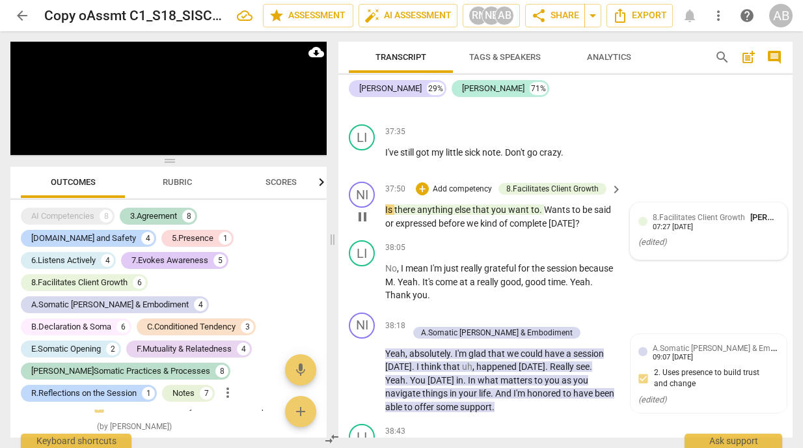
click at [686, 222] on span "8.Facilitates Client Growth" at bounding box center [699, 217] width 92 height 9
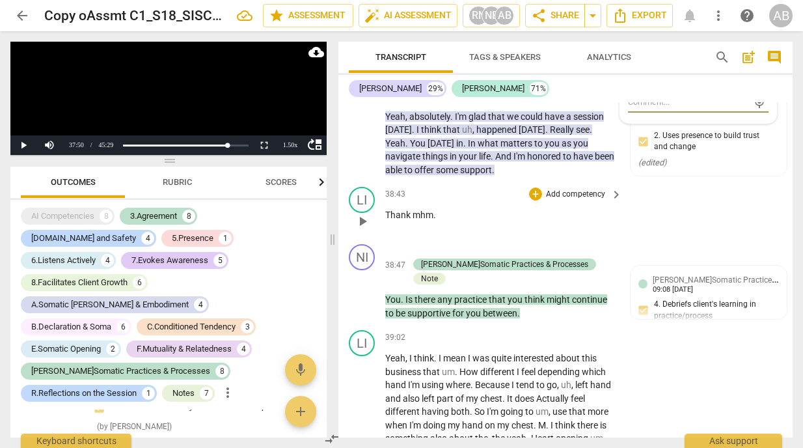
scroll to position [9385, 0]
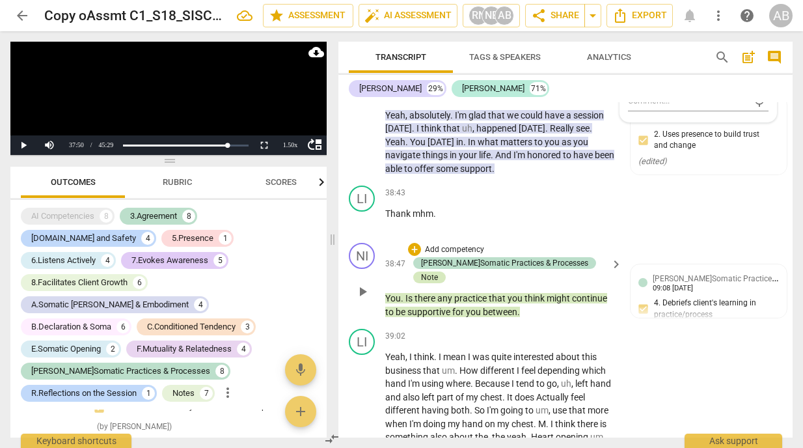
click at [438, 274] on div "Note" at bounding box center [429, 277] width 17 height 12
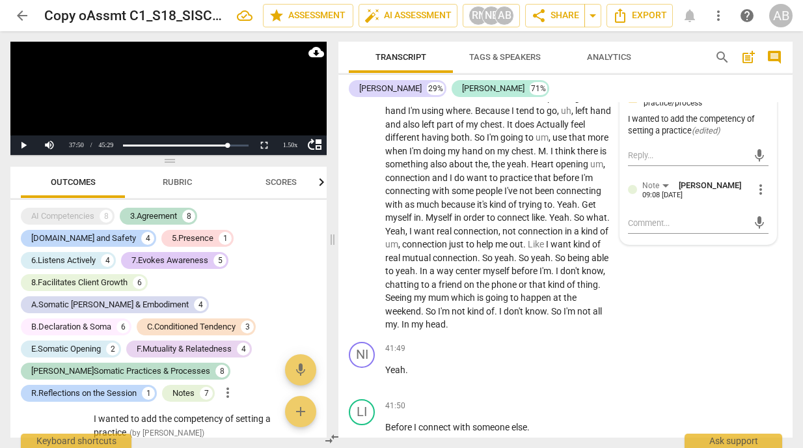
scroll to position [9662, 0]
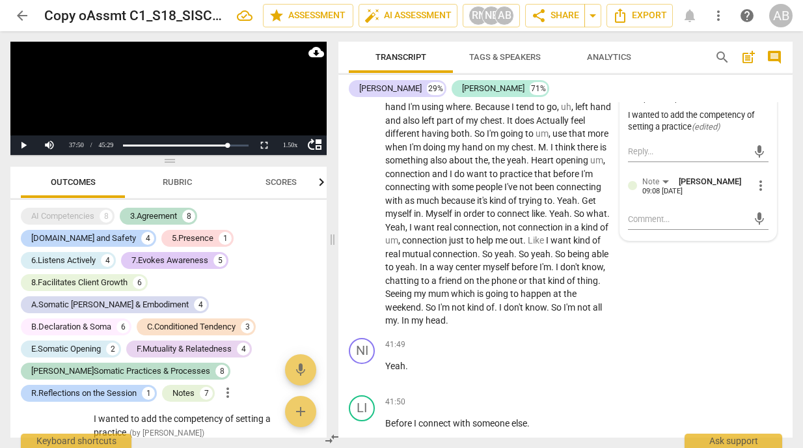
click at [635, 190] on div at bounding box center [632, 185] width 9 height 9
click at [683, 196] on div "09:08 07-04-2025" at bounding box center [663, 192] width 40 height 8
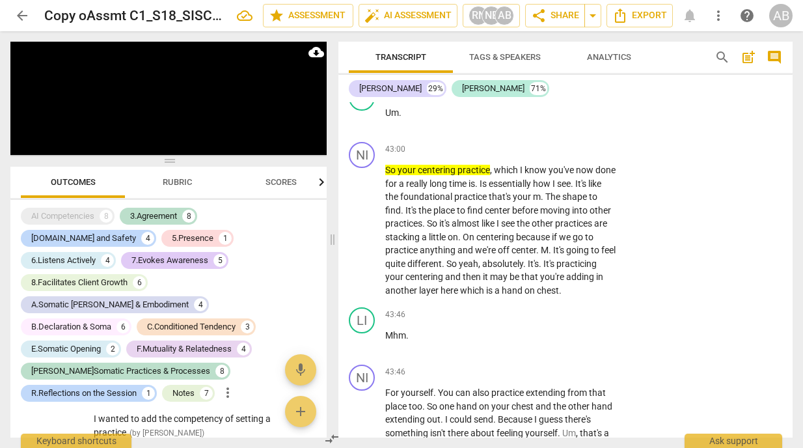
scroll to position [9574, 0]
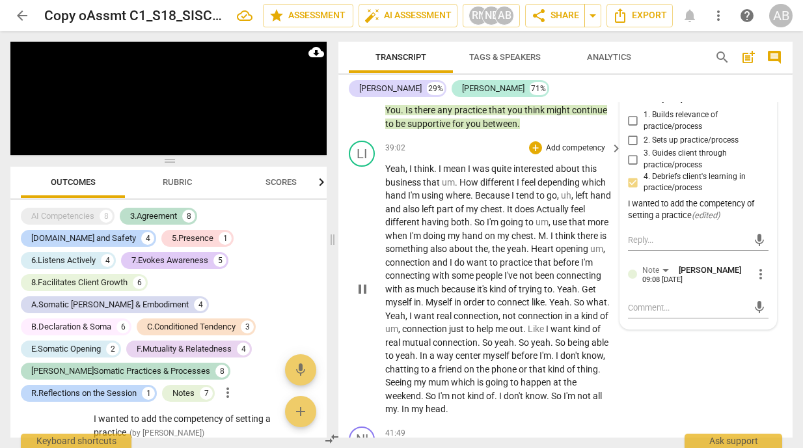
click at [725, 355] on div "LI play_arrow pause 39:02 + Add competency keyboard_arrow_right Yeah , I think …" at bounding box center [566, 278] width 454 height 286
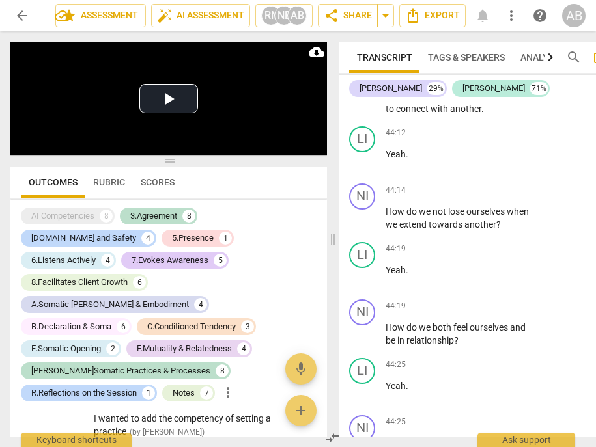
scroll to position [13517, 0]
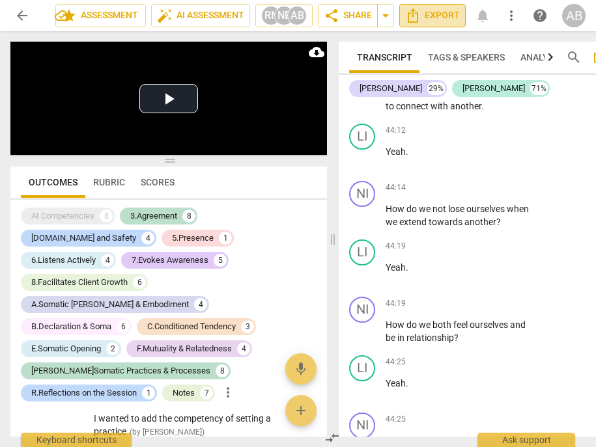
click at [425, 17] on span "Export" at bounding box center [432, 16] width 55 height 16
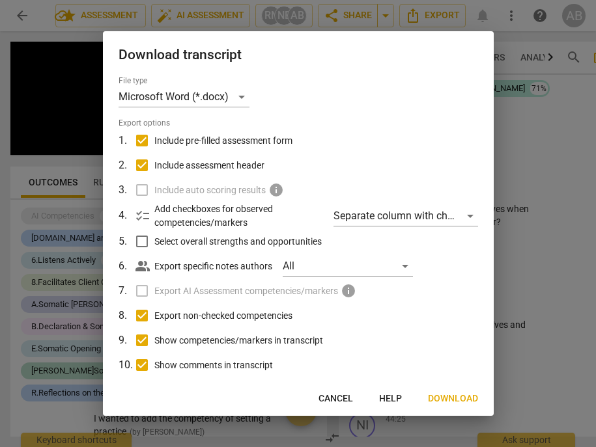
click at [456, 399] on span "Download" at bounding box center [453, 399] width 50 height 13
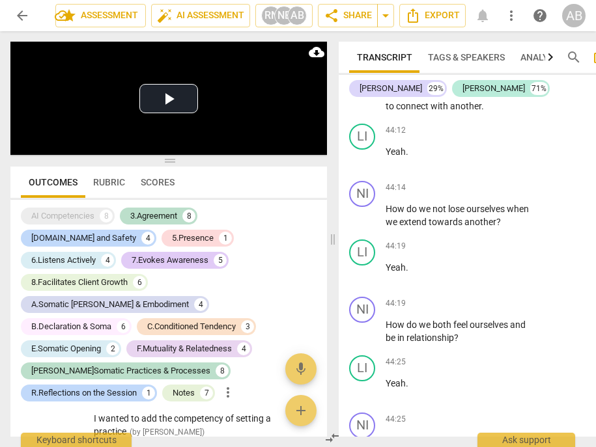
click at [106, 183] on span "Rubric" at bounding box center [109, 182] width 32 height 10
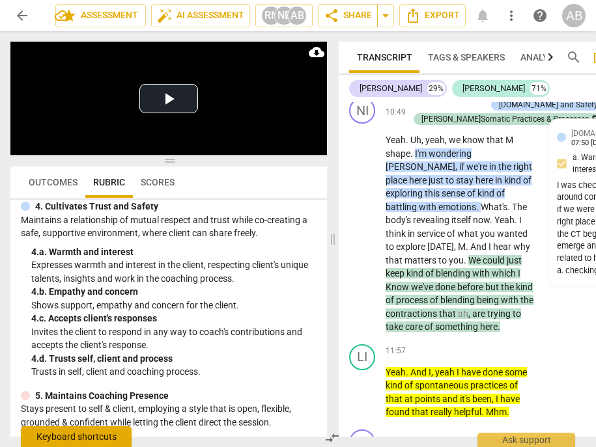
scroll to position [5328, 0]
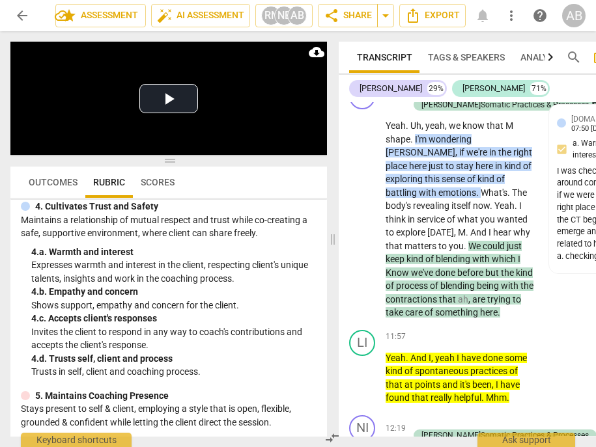
drag, startPoint x: 457, startPoint y: 248, endPoint x: 536, endPoint y: 197, distance: 94.1
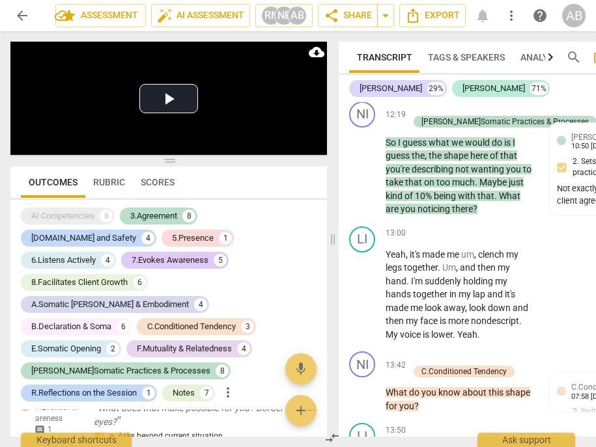
scroll to position [5681, 0]
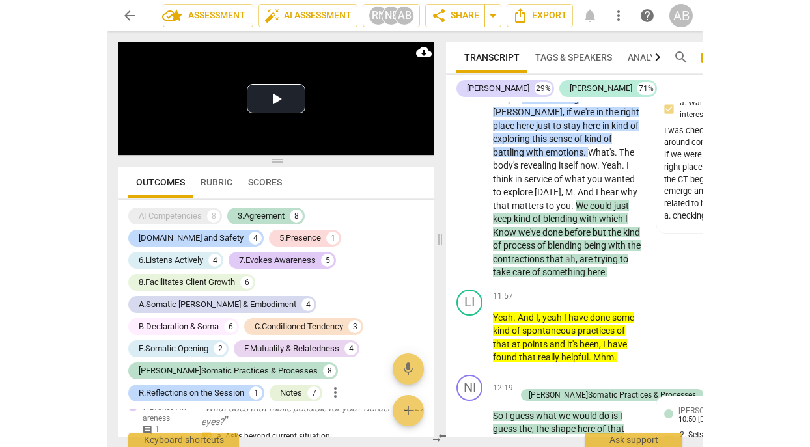
scroll to position [5358, 0]
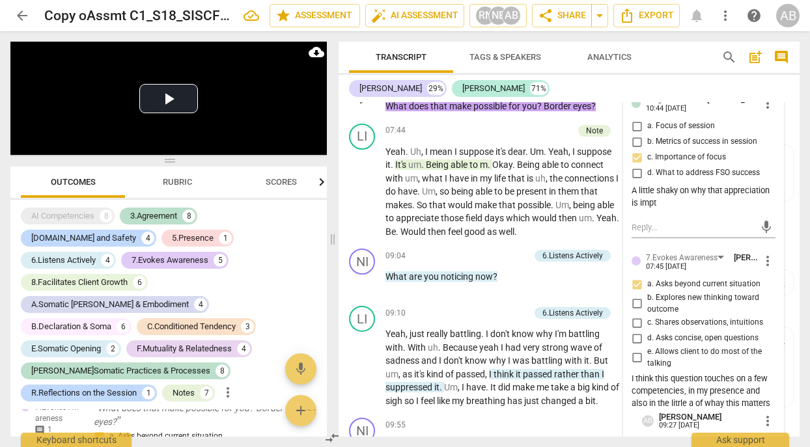
scroll to position [3602, 0]
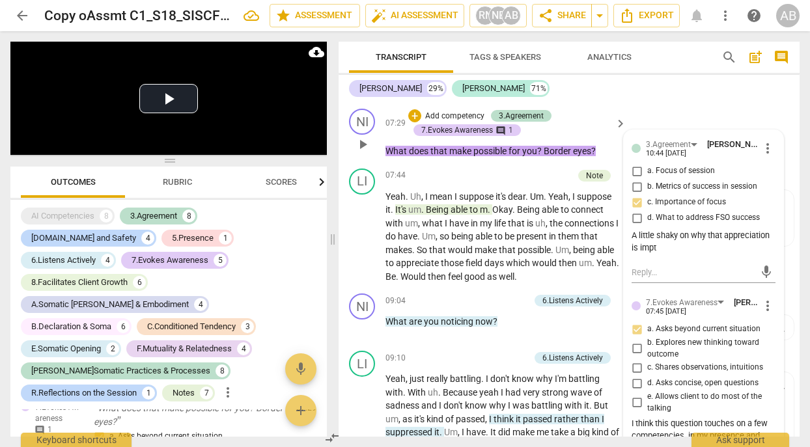
click at [715, 231] on div "A little shaky on why that appreciation is impt" at bounding box center [704, 242] width 144 height 25
click at [641, 230] on div "A little shaky on why that appreciation is impt" at bounding box center [704, 242] width 144 height 25
click at [641, 16] on span "Export" at bounding box center [646, 16] width 55 height 16
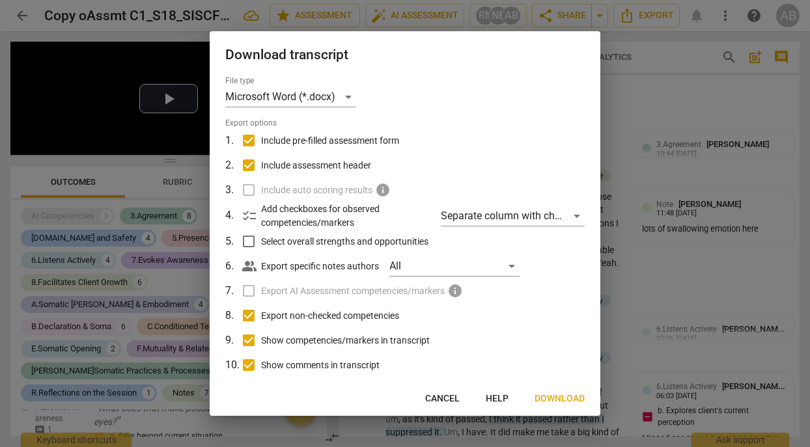
click at [520, 265] on div "people_alt Export specific notes authors All" at bounding box center [413, 266] width 342 height 25
click at [512, 268] on div "All" at bounding box center [454, 266] width 130 height 21
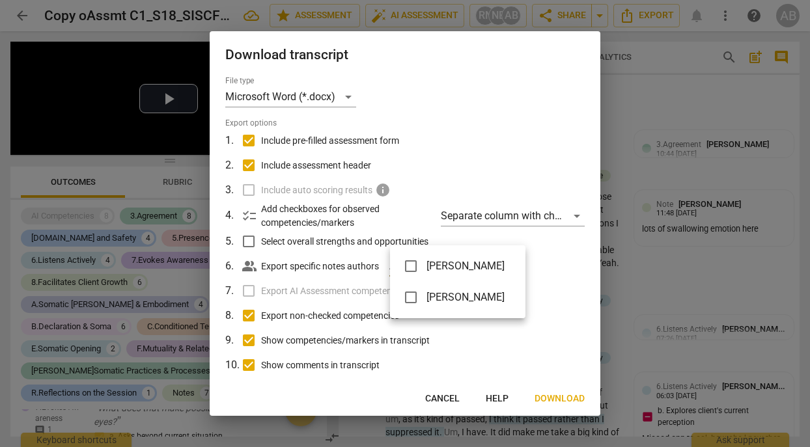
click at [402, 299] on input "checkbox" at bounding box center [410, 297] width 31 height 31
click at [550, 402] on div at bounding box center [405, 223] width 810 height 447
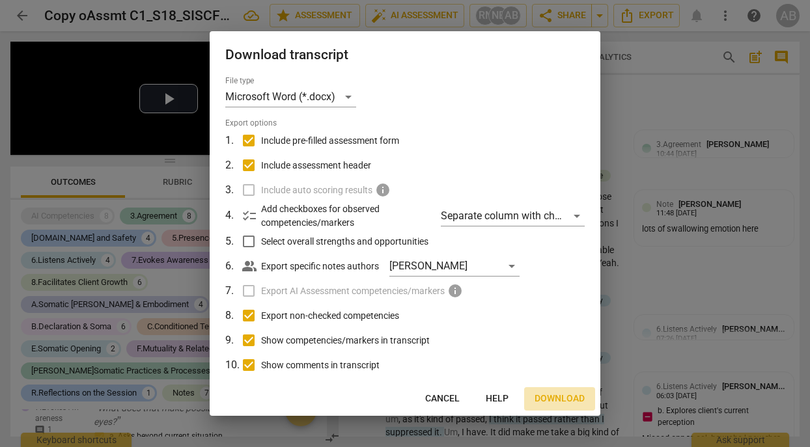
click at [567, 400] on span "Download" at bounding box center [560, 399] width 50 height 13
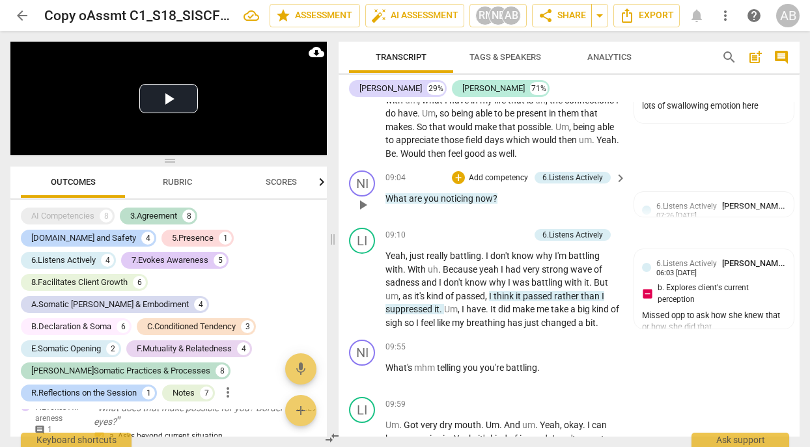
scroll to position [3727, 0]
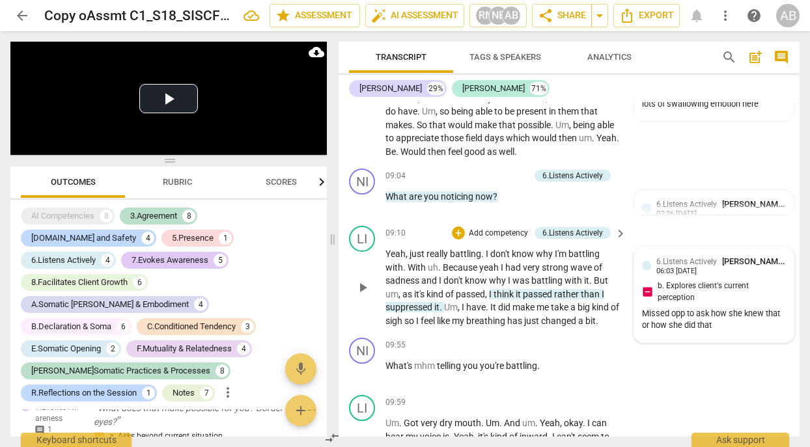
click at [744, 314] on div "Missed opp to ask how she knew that or how she did that" at bounding box center [714, 320] width 144 height 25
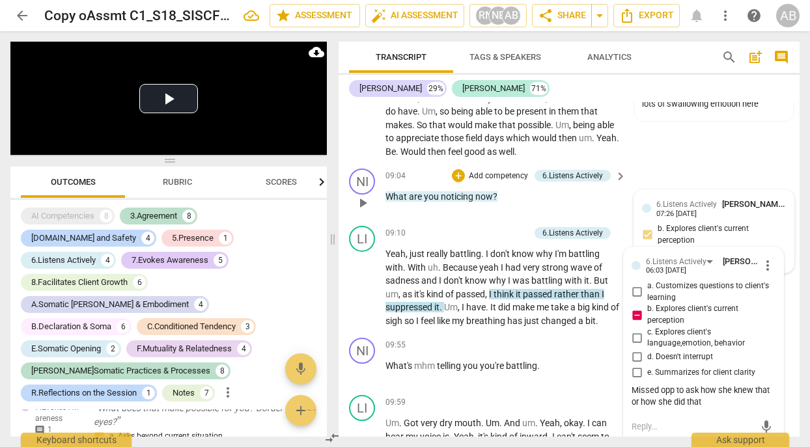
click at [773, 219] on div "6.Listens Actively Nina Browne 07:26 07-04-2025 b. Explores client's current pe…" at bounding box center [714, 231] width 144 height 67
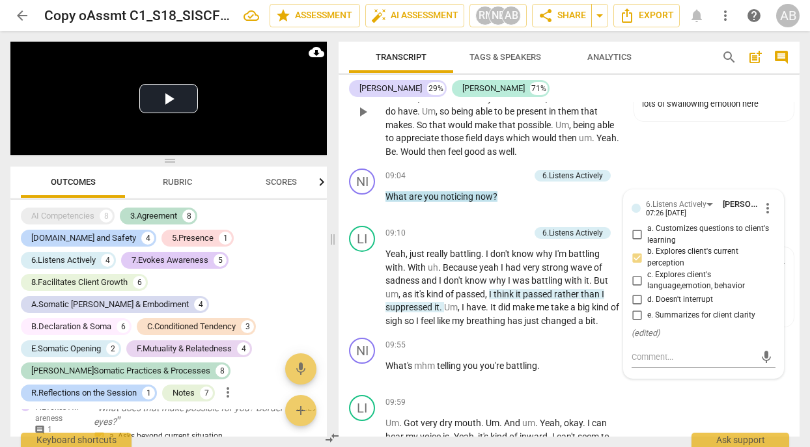
click at [704, 136] on div "LI play_arrow pause 07:44 + Add competency Note keyboard_arrow_right Yeah . Uh …" at bounding box center [569, 101] width 461 height 126
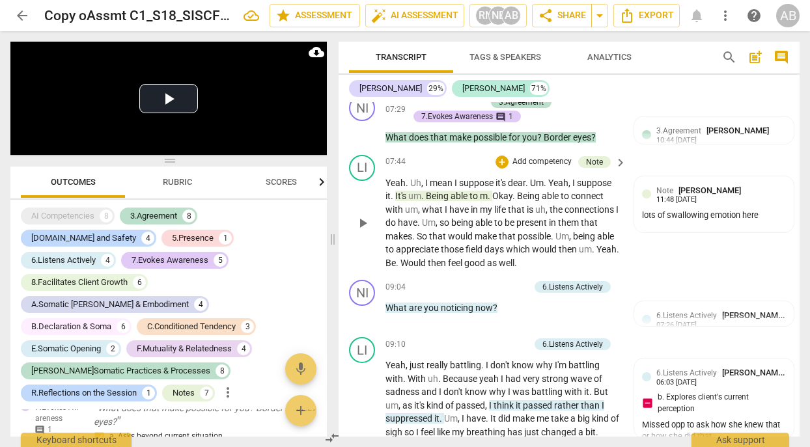
scroll to position [3536, 0]
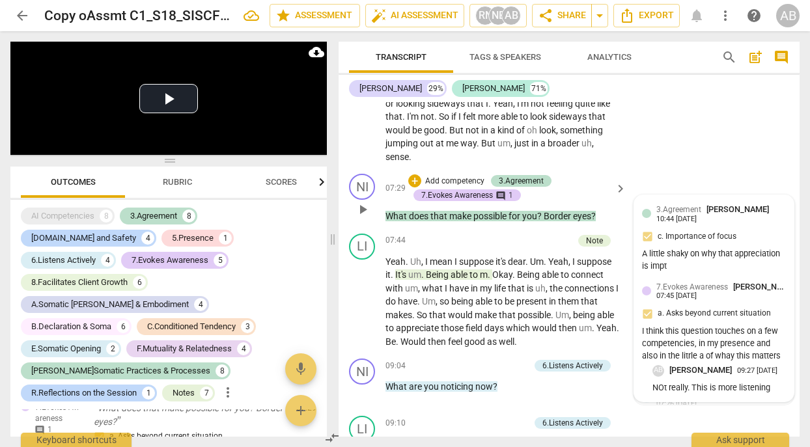
click at [699, 253] on div "A little shaky on why that appreciation is impt" at bounding box center [714, 260] width 144 height 25
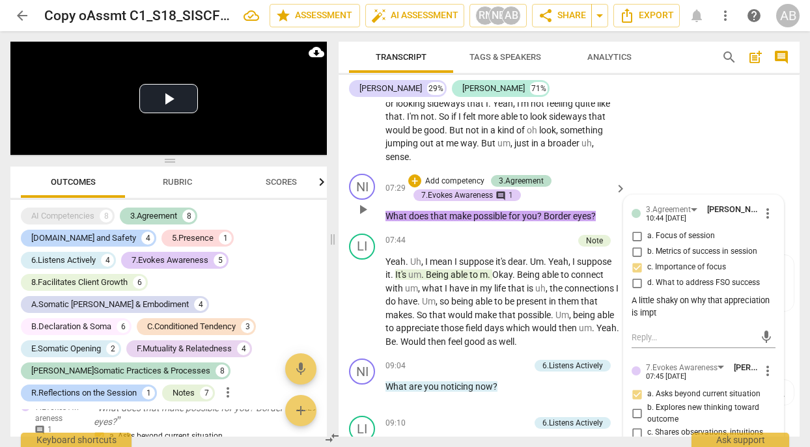
click at [672, 298] on div "A little shaky on why that appreciation is impt" at bounding box center [704, 307] width 144 height 25
click at [632, 295] on div "A little shaky on why that appreciation is impt" at bounding box center [704, 307] width 144 height 25
click at [664, 300] on div "A little shaky on why that appreciation is impt" at bounding box center [704, 307] width 144 height 25
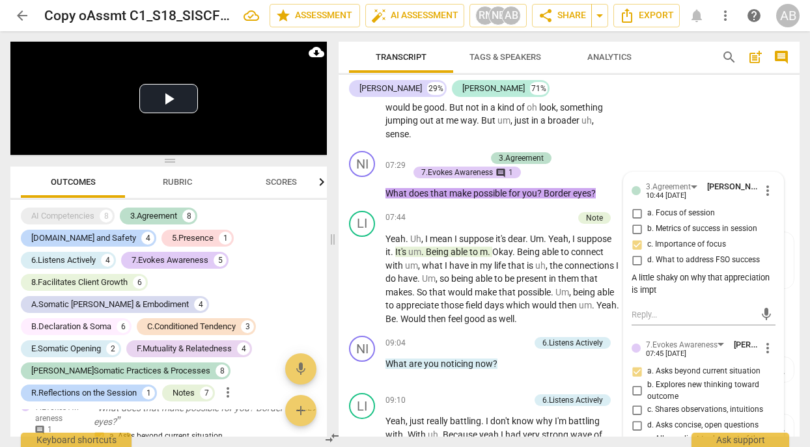
scroll to position [3564, 0]
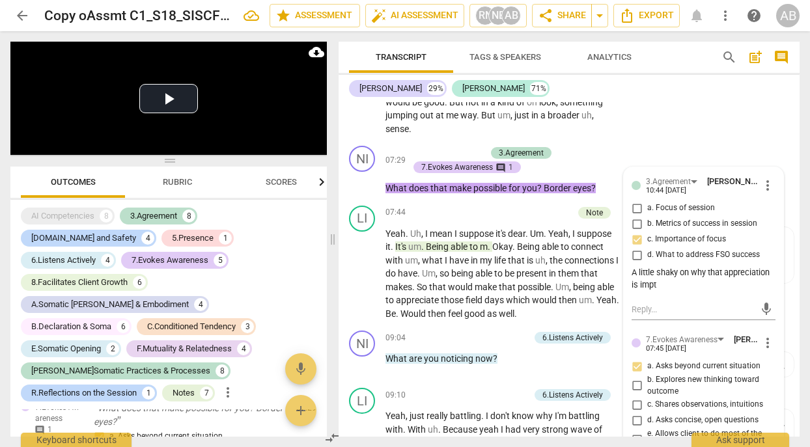
click at [430, 268] on span "Um" at bounding box center [429, 273] width 14 height 10
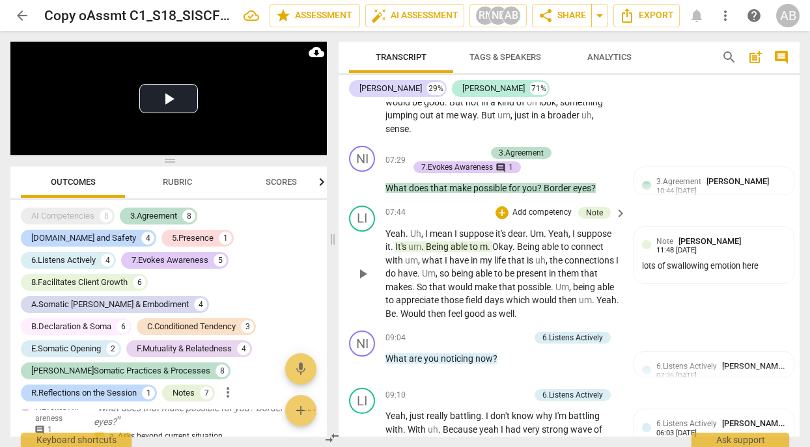
click at [422, 268] on span "." at bounding box center [419, 273] width 5 height 10
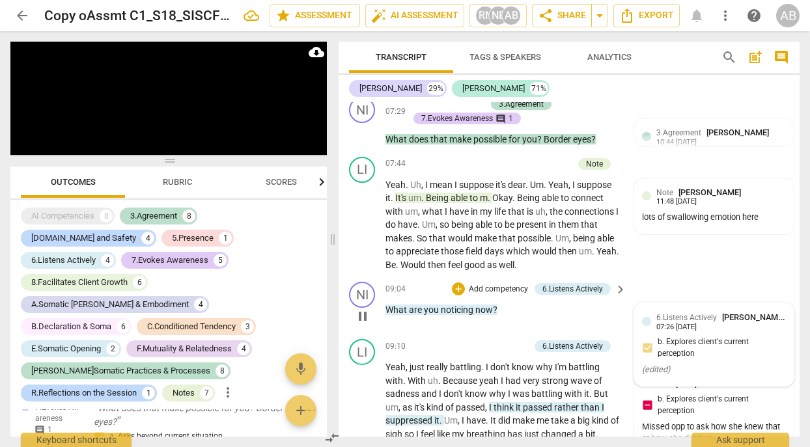
scroll to position [3650, 0]
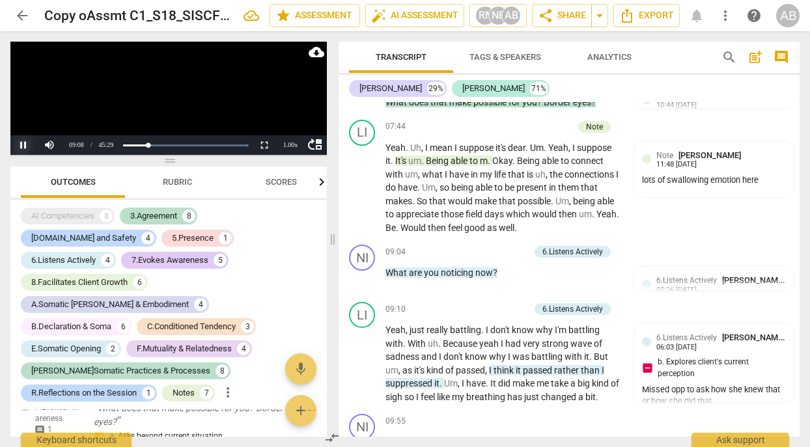
click at [25, 141] on button "Pause" at bounding box center [23, 145] width 26 height 20
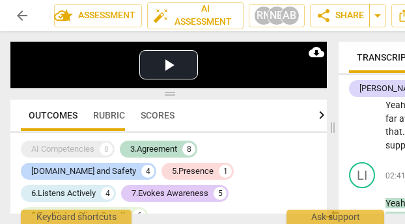
scroll to position [5055, 0]
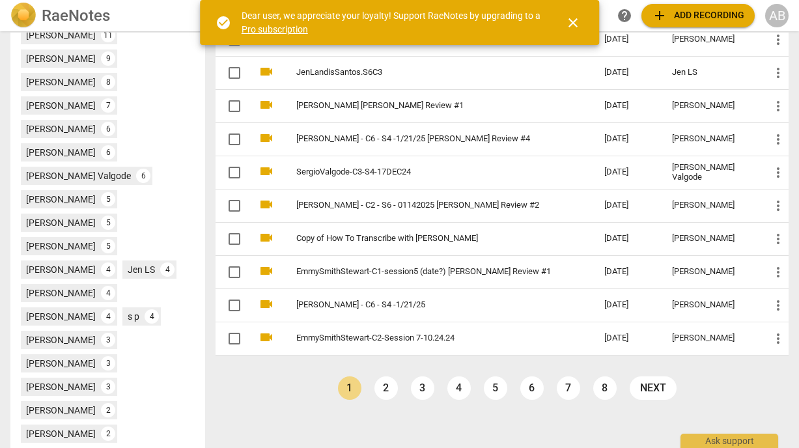
scroll to position [514, 0]
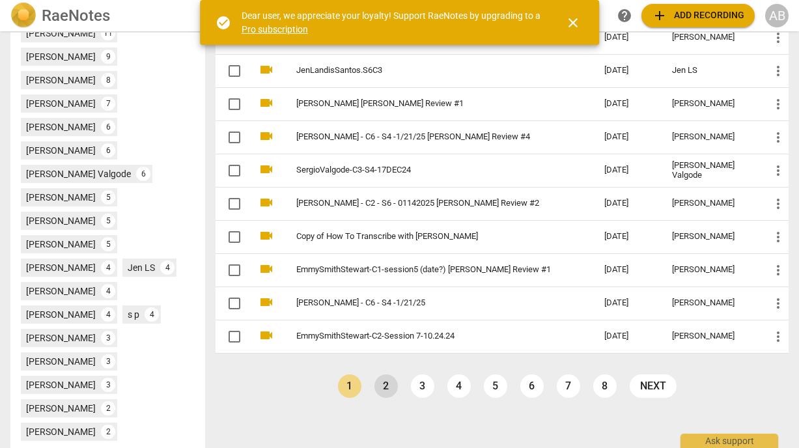
click at [389, 386] on link "2" at bounding box center [385, 385] width 23 height 23
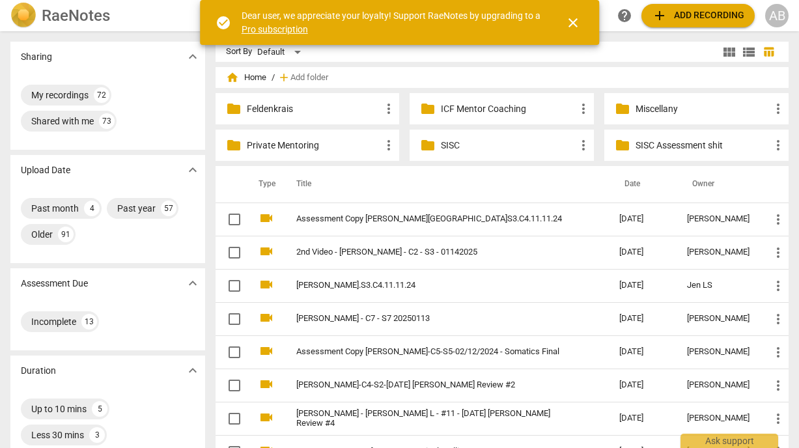
click at [421, 151] on span "folder" at bounding box center [428, 145] width 16 height 16
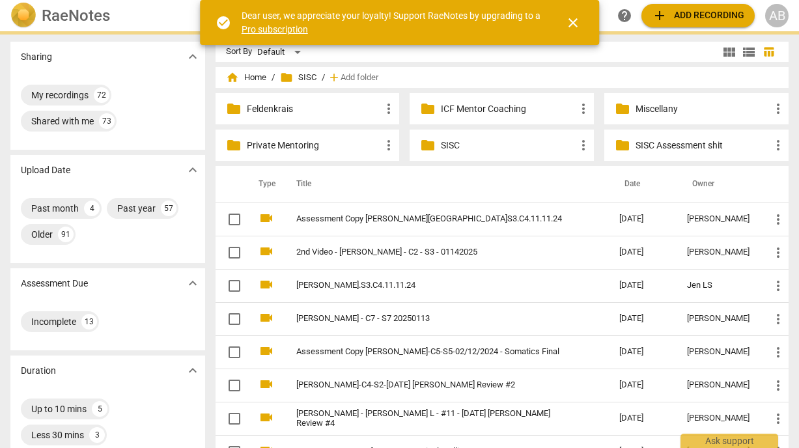
click at [421, 151] on span "folder" at bounding box center [428, 145] width 16 height 16
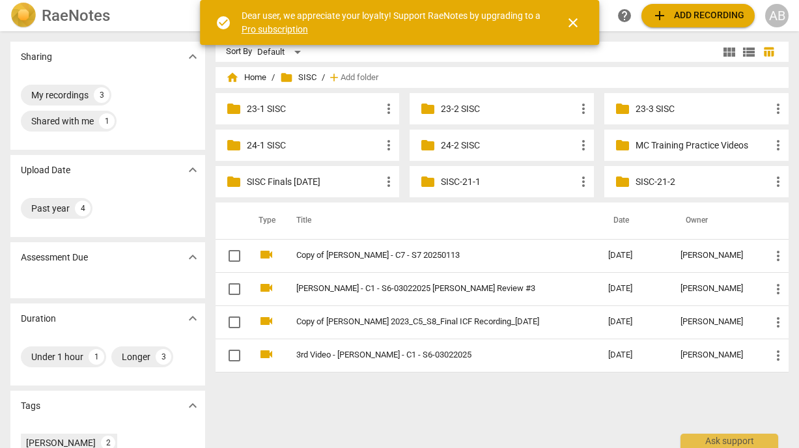
click at [262, 183] on p "SISC Finals May 2025" at bounding box center [314, 182] width 135 height 14
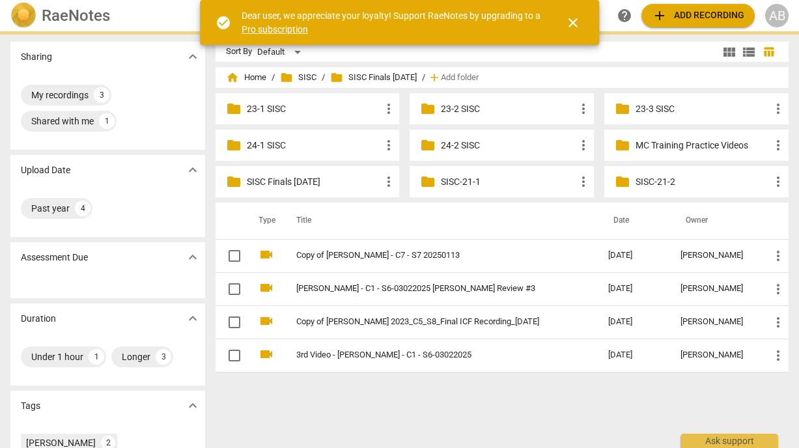
click at [262, 183] on p "SISC Finals May 2025" at bounding box center [314, 182] width 135 height 14
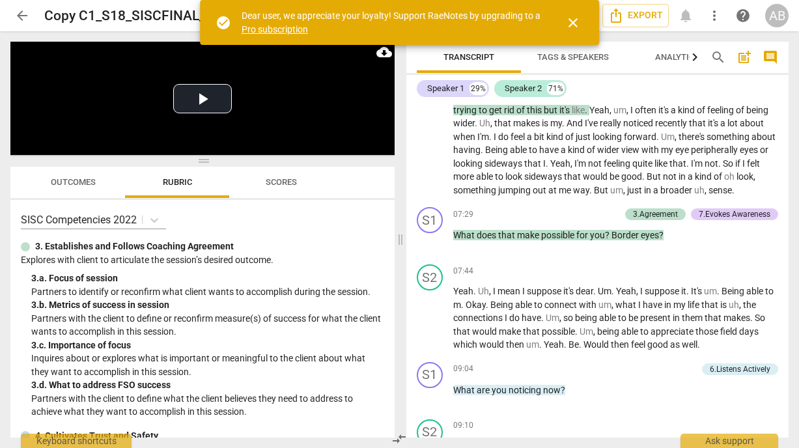
scroll to position [3721, 0]
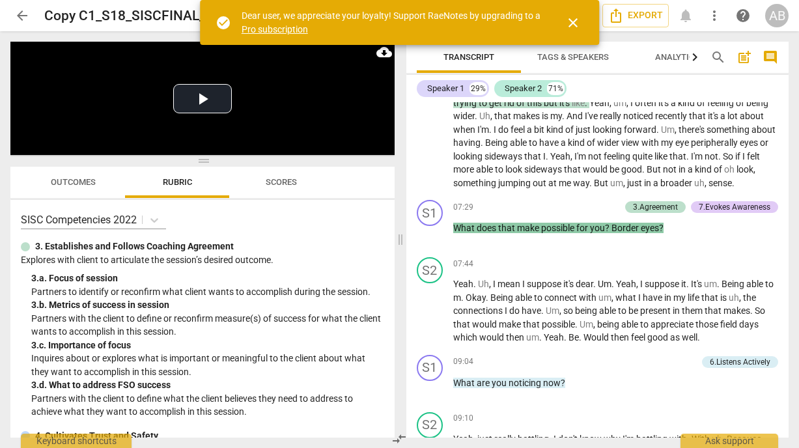
click at [658, 213] on div "3.Agreement" at bounding box center [655, 207] width 45 height 12
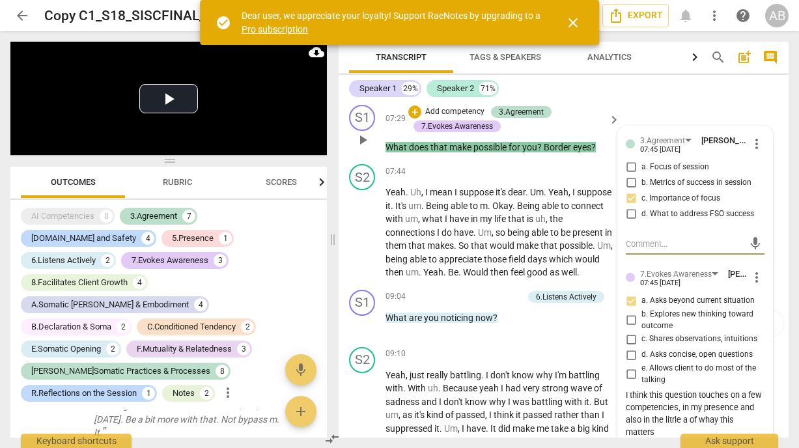
scroll to position [3892, 0]
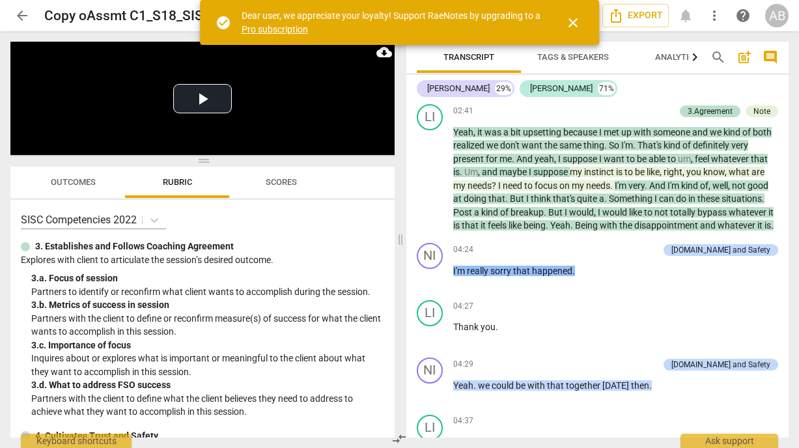
scroll to position [2861, 0]
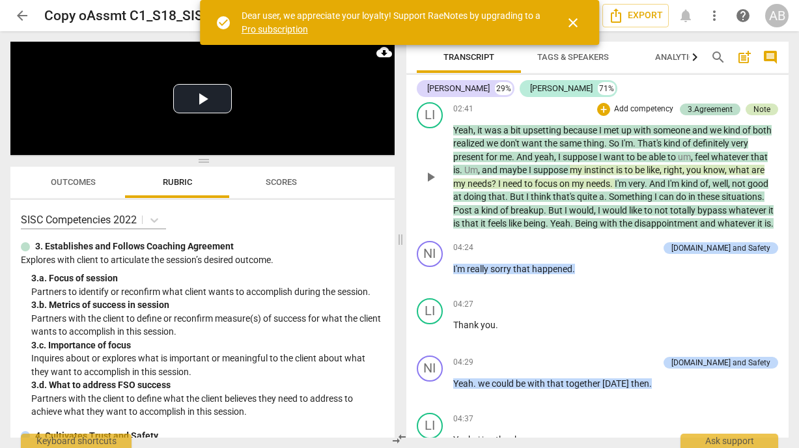
click at [773, 115] on div "Note" at bounding box center [761, 110] width 33 height 12
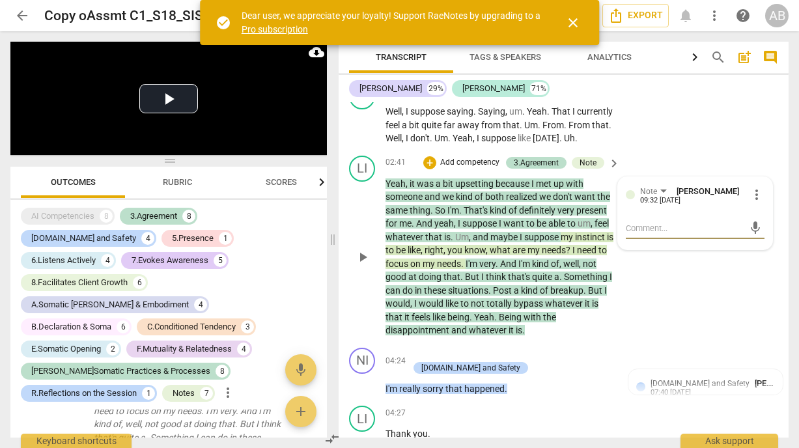
scroll to position [820, 0]
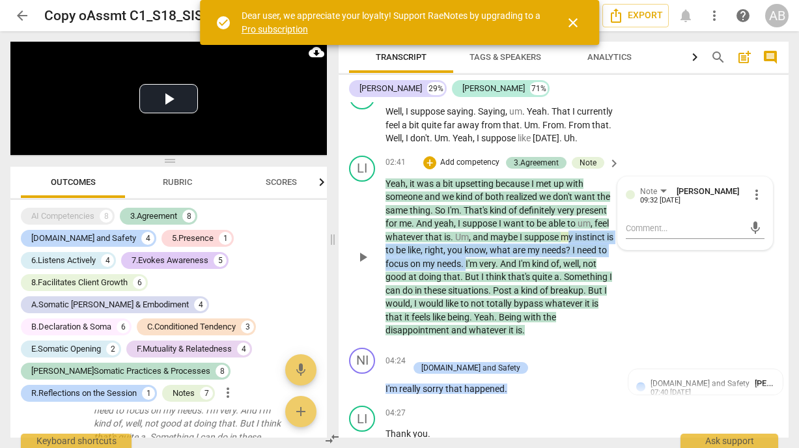
drag, startPoint x: 566, startPoint y: 208, endPoint x: 475, endPoint y: 236, distance: 95.2
click at [475, 236] on p "Yeah , it was a bit upsetting because I met up with someone and we kind of both…" at bounding box center [499, 257] width 228 height 160
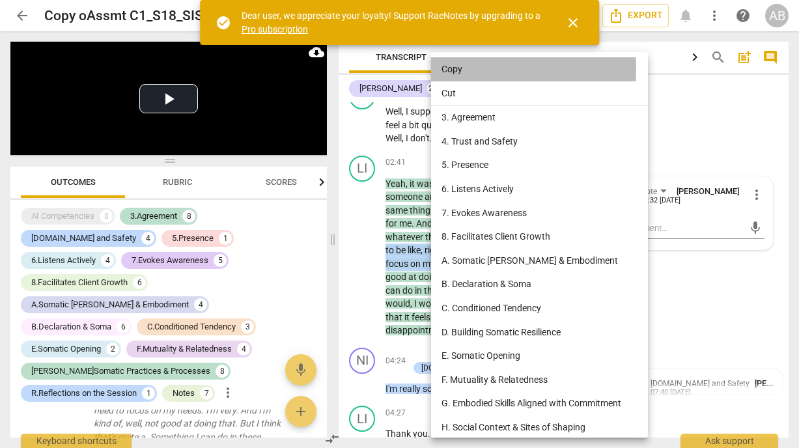
click at [452, 70] on li "Copy" at bounding box center [539, 69] width 217 height 24
copy p "y instinct is to be like , right , you know , what are my needs ? I need to foc…"
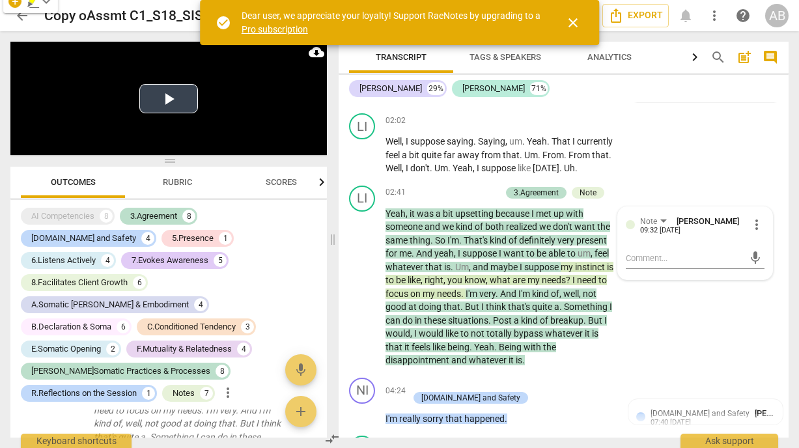
scroll to position [2688, 0]
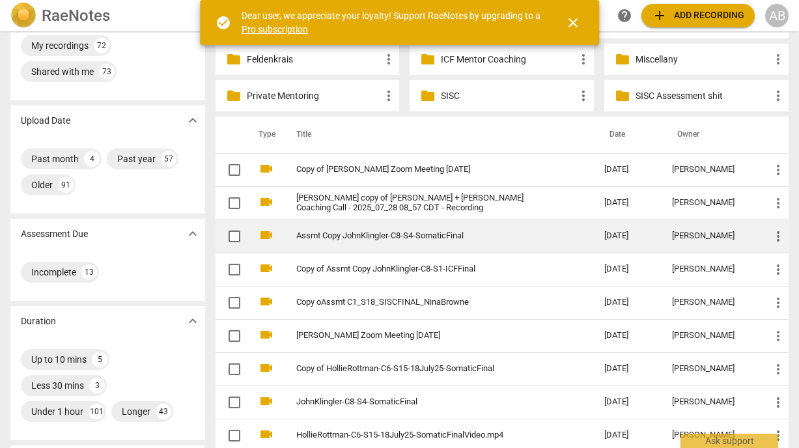
scroll to position [51, 0]
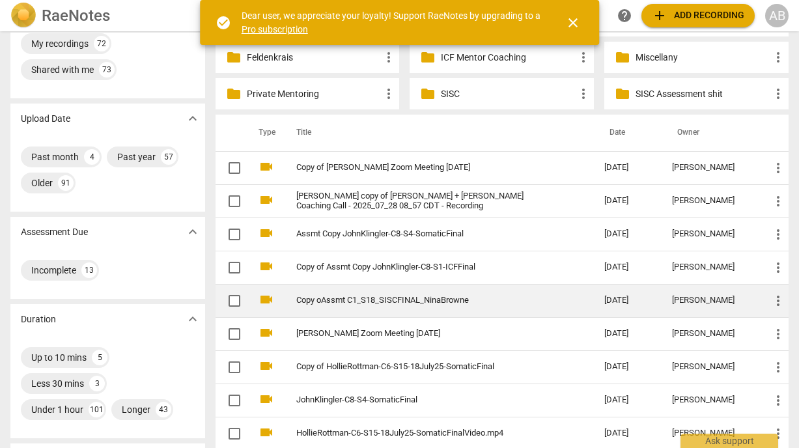
click at [447, 298] on link "Copy oAssmt C1_S18_SISCFINAL_NinaBrowne" at bounding box center [426, 301] width 261 height 10
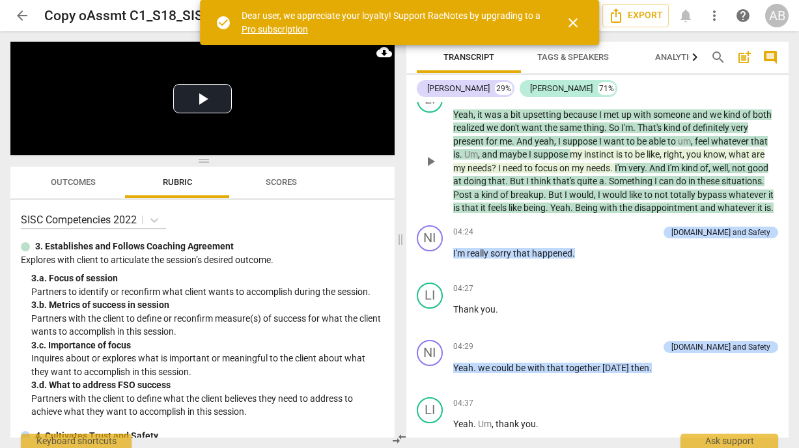
scroll to position [2876, 0]
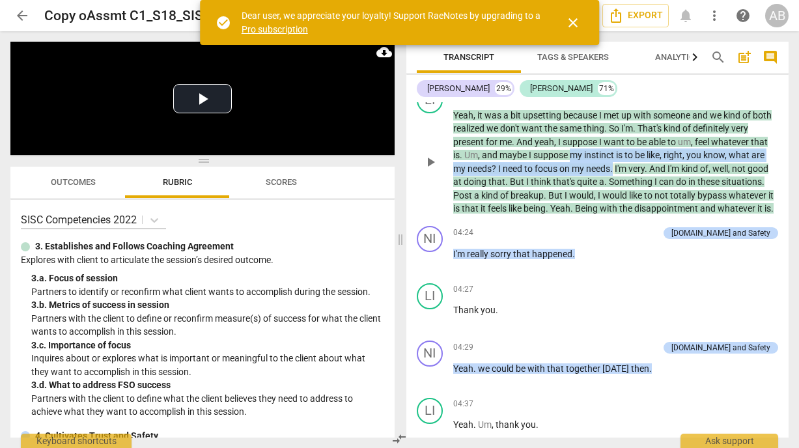
drag, startPoint x: 572, startPoint y: 181, endPoint x: 615, endPoint y: 193, distance: 44.7
click at [615, 193] on p "Yeah , it was a bit upsetting because I met up with someone and we kind of both…" at bounding box center [616, 162] width 326 height 107
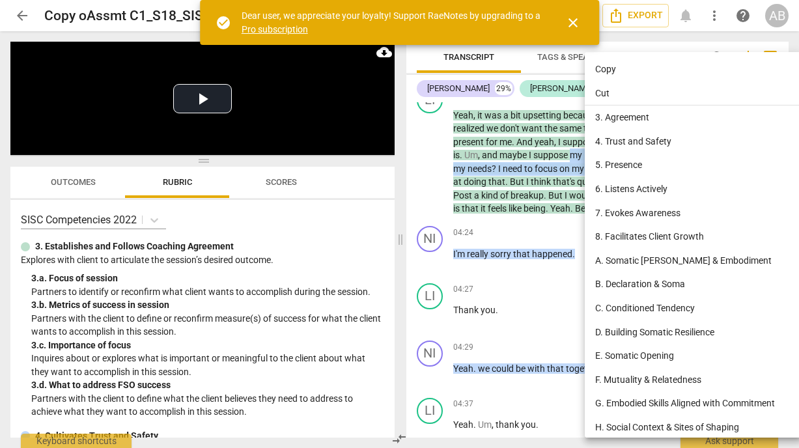
click at [600, 66] on li "Copy" at bounding box center [693, 69] width 217 height 24
copy p "my instinct is to be like , right , you know , what are my needs ? I need to fo…"
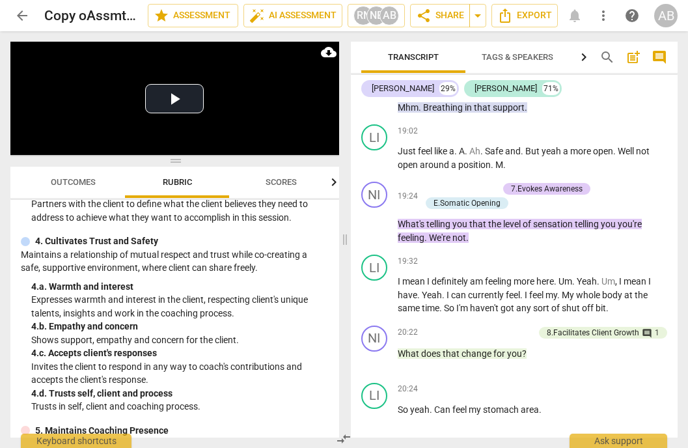
scroll to position [5777, 0]
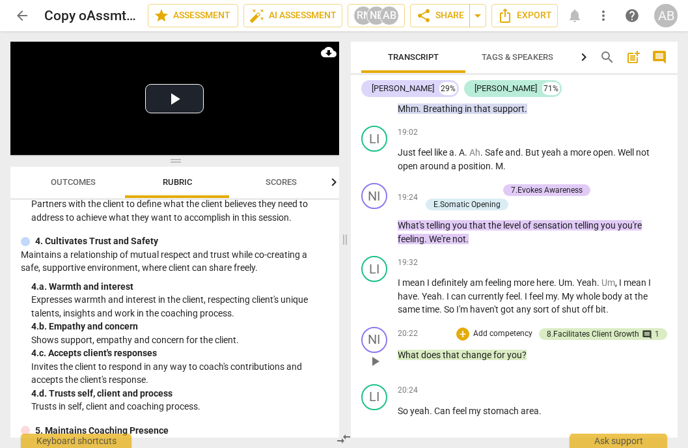
click at [605, 328] on div "8.Facilitates Client Growth" at bounding box center [593, 334] width 92 height 12
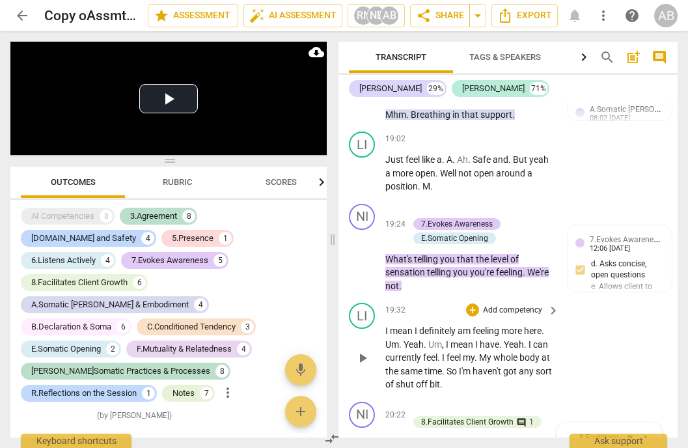
scroll to position [6816, 0]
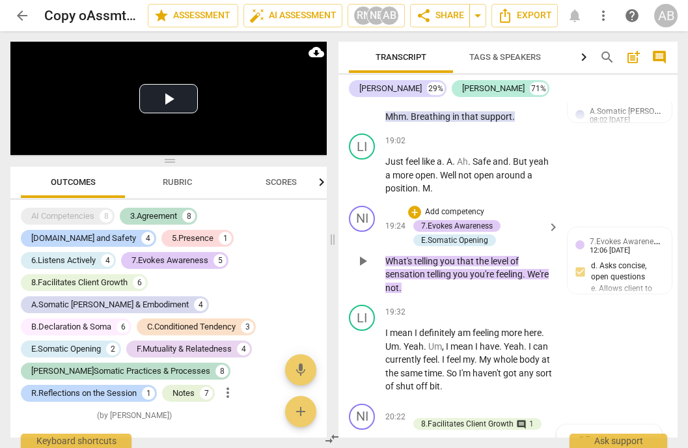
click at [545, 244] on div "+ Add competency 7.Evokes Awareness E.Somatic Opening keyboard_arrow_right" at bounding box center [483, 227] width 155 height 42
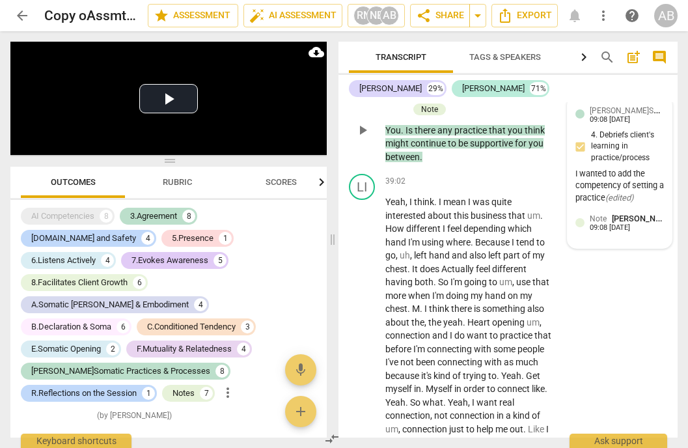
scroll to position [11445, 0]
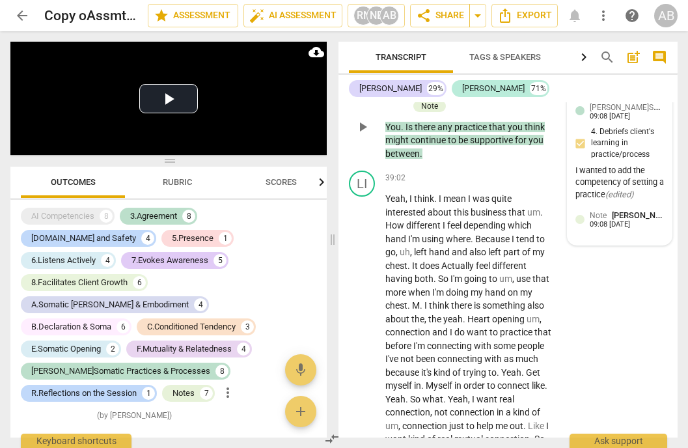
click at [583, 229] on div "Note Nina Browne 09:08 07-04-2025" at bounding box center [620, 219] width 89 height 20
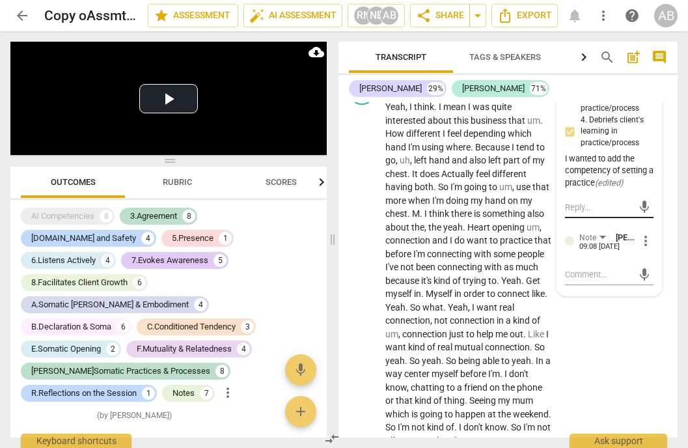
scroll to position [11538, 0]
click at [544, 92] on div "+ Add competency keyboard_arrow_right" at bounding box center [512, 85] width 97 height 14
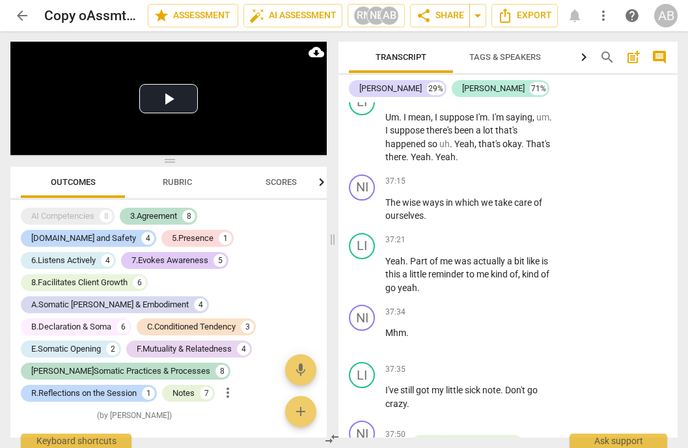
scroll to position [10742, 0]
